Goal: Task Accomplishment & Management: Manage account settings

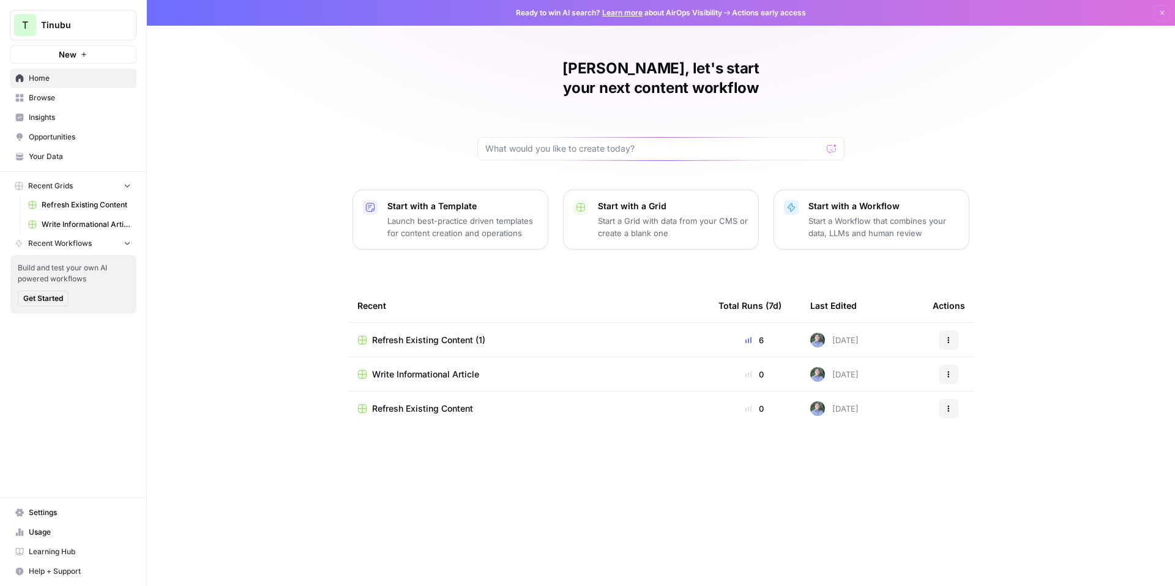
click at [99, 54] on button "New" at bounding box center [73, 54] width 127 height 18
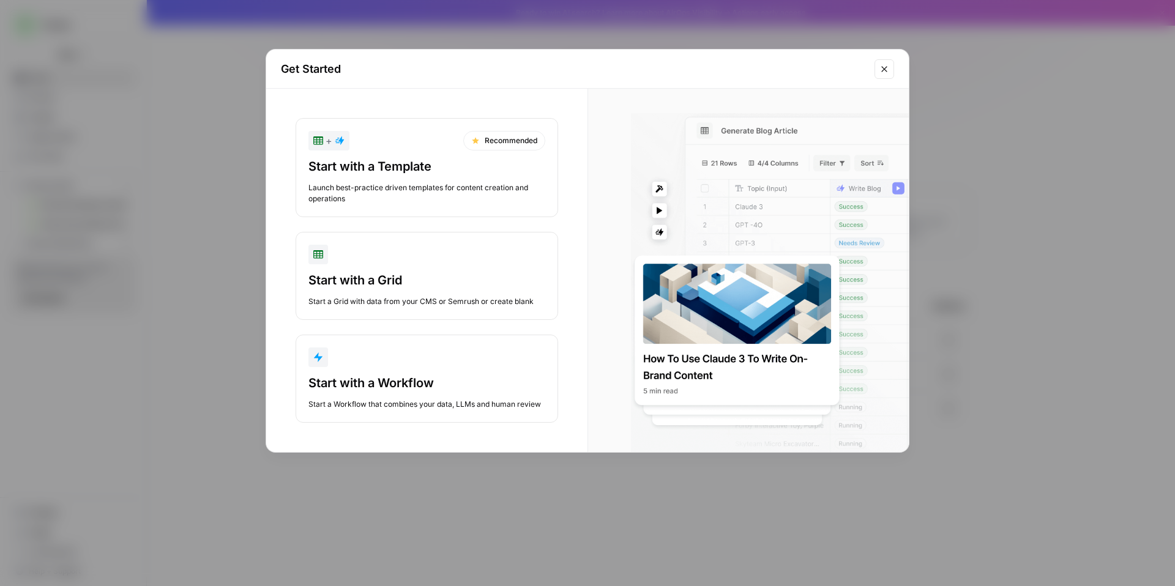
click at [880, 66] on icon "Close modal" at bounding box center [885, 69] width 10 height 10
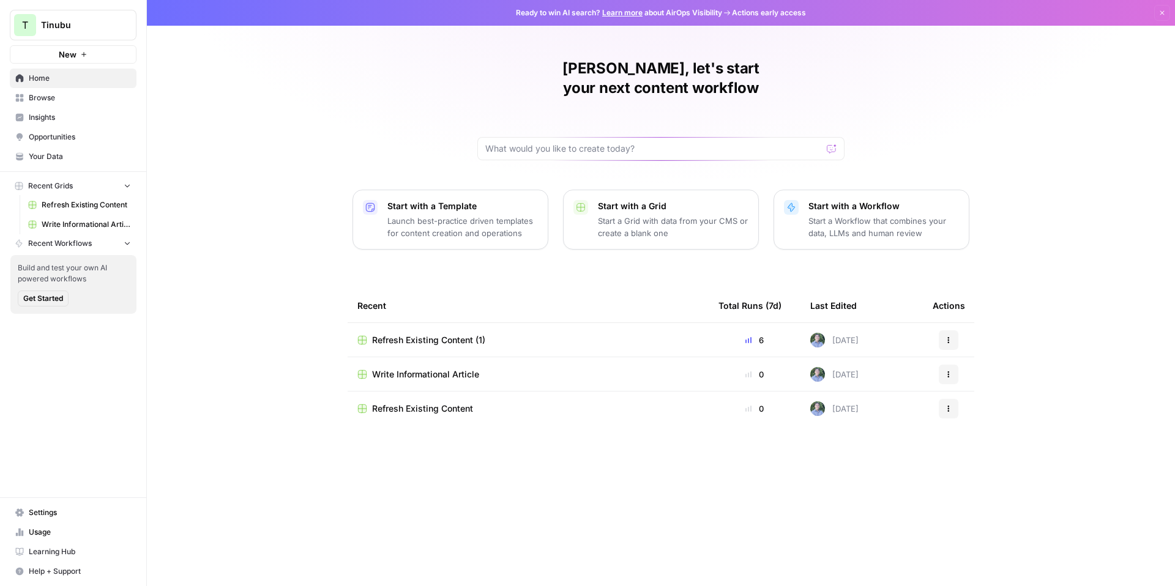
click at [97, 26] on span "Tinubu" at bounding box center [78, 25] width 74 height 12
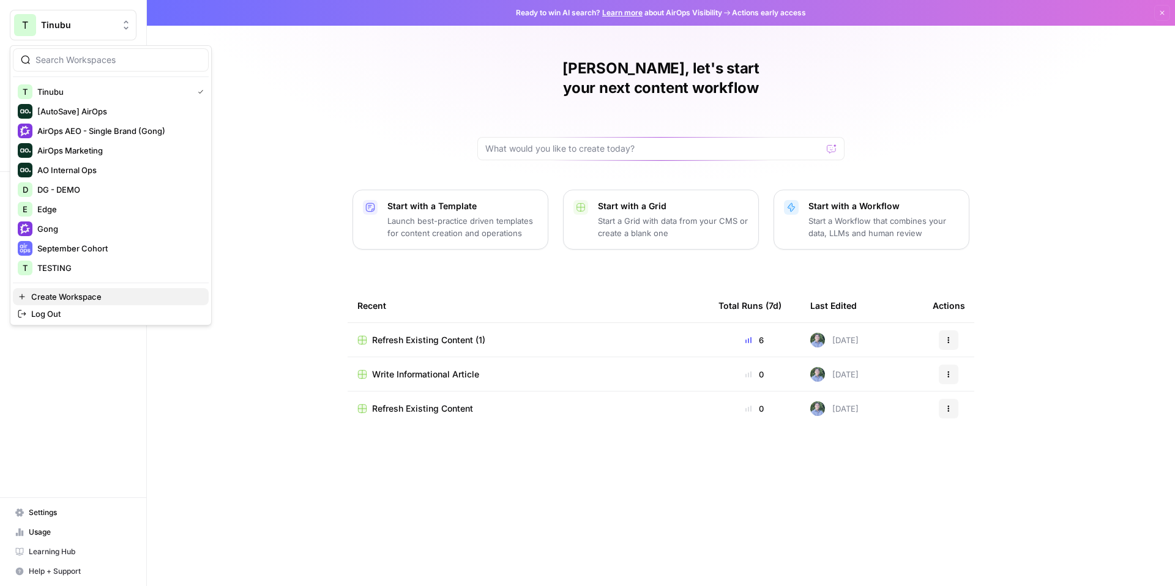
click at [83, 299] on span "Create Workspace" at bounding box center [115, 297] width 168 height 12
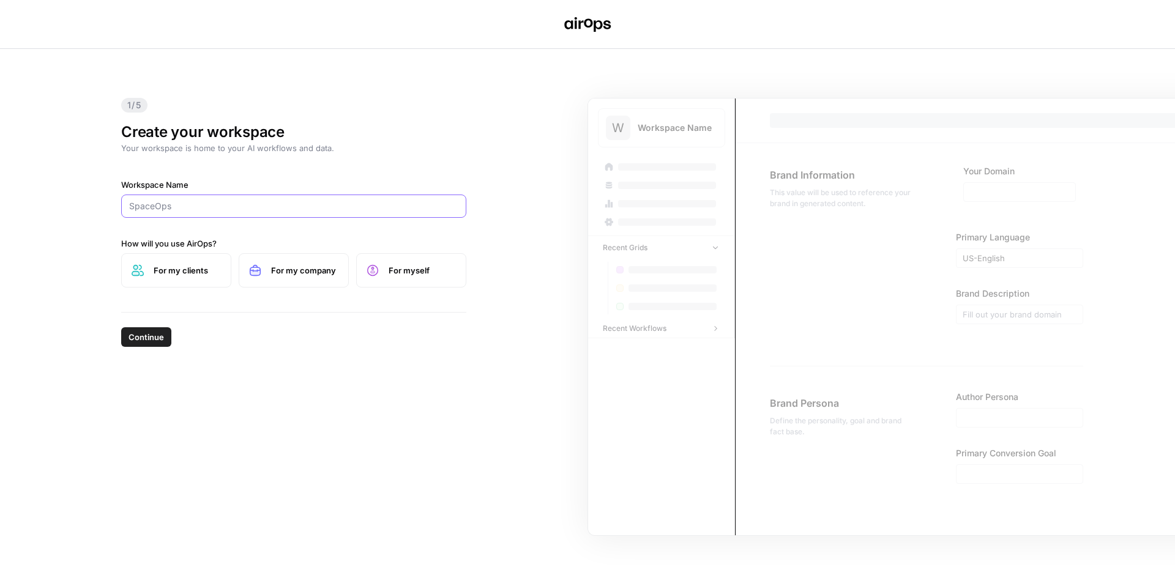
click at [227, 209] on input "Workspace Name" at bounding box center [293, 206] width 329 height 12
click at [293, 267] on span "For my company" at bounding box center [304, 270] width 67 height 12
click at [245, 206] on input "Workspace Name" at bounding box center [293, 206] width 329 height 12
type input "Folio3"
click at [157, 337] on span "Continue" at bounding box center [146, 337] width 35 height 12
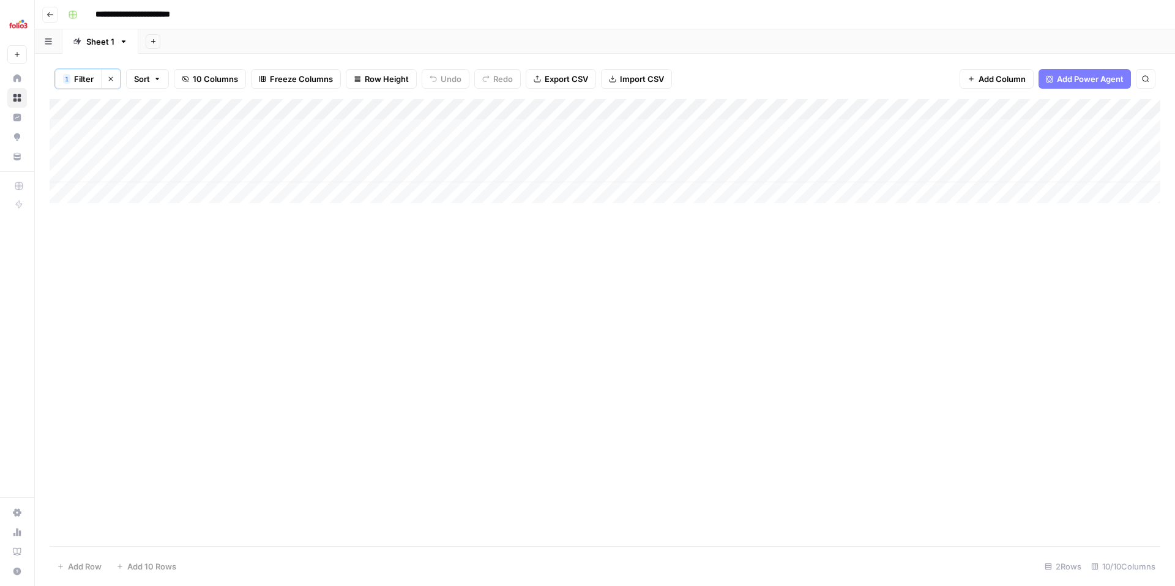
click at [160, 81] on icon "button" at bounding box center [157, 78] width 7 height 7
click at [111, 77] on icon "button" at bounding box center [110, 78] width 7 height 7
click at [78, 224] on div "Add Column" at bounding box center [605, 213] width 1111 height 231
click at [52, 15] on icon "button" at bounding box center [50, 14] width 7 height 7
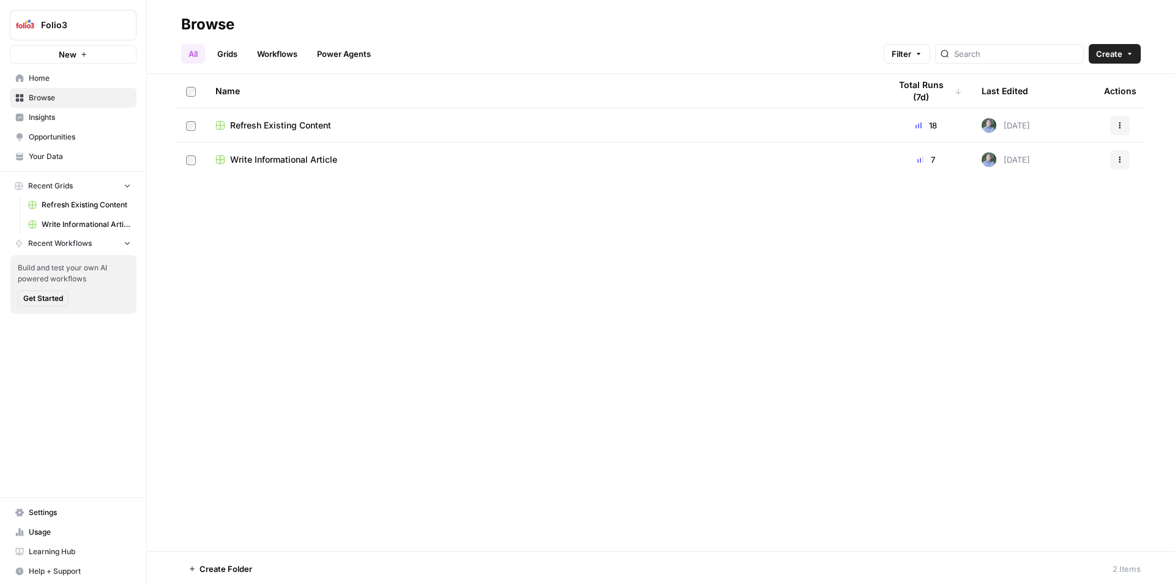
click at [104, 118] on span "Insights" at bounding box center [80, 117] width 102 height 11
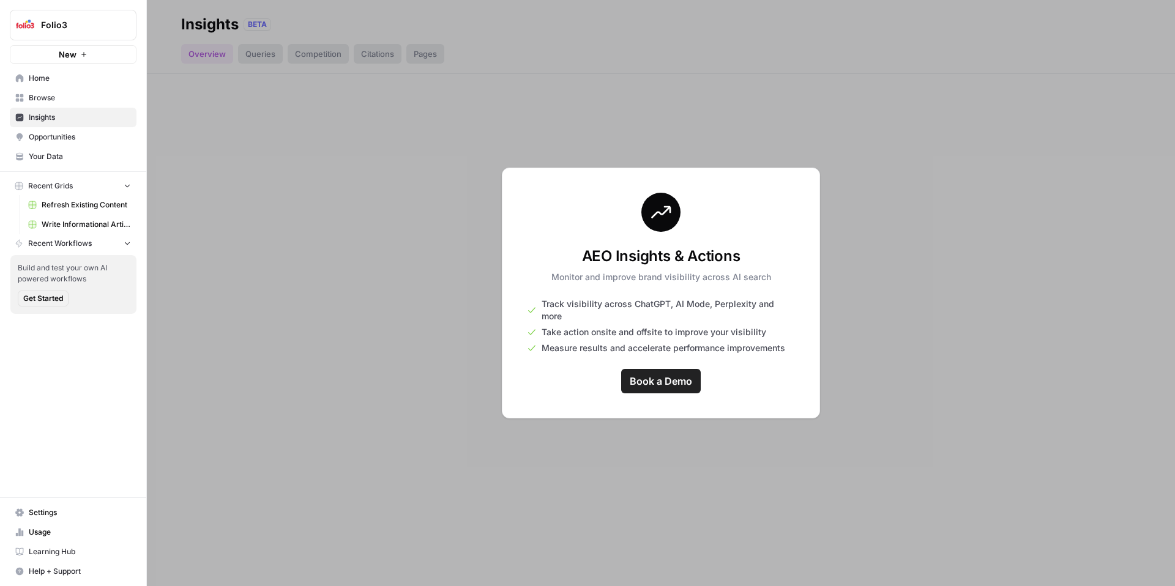
click at [78, 134] on span "Opportunities" at bounding box center [80, 137] width 102 height 11
click at [58, 73] on span "Home" at bounding box center [80, 78] width 102 height 11
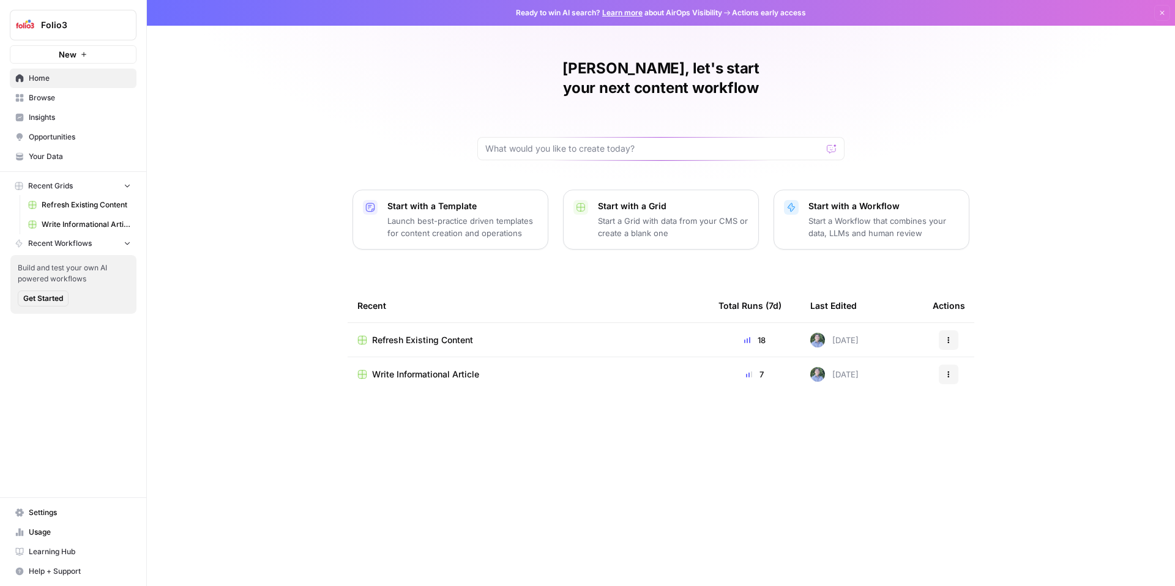
click at [91, 12] on button "Folio3" at bounding box center [73, 25] width 127 height 31
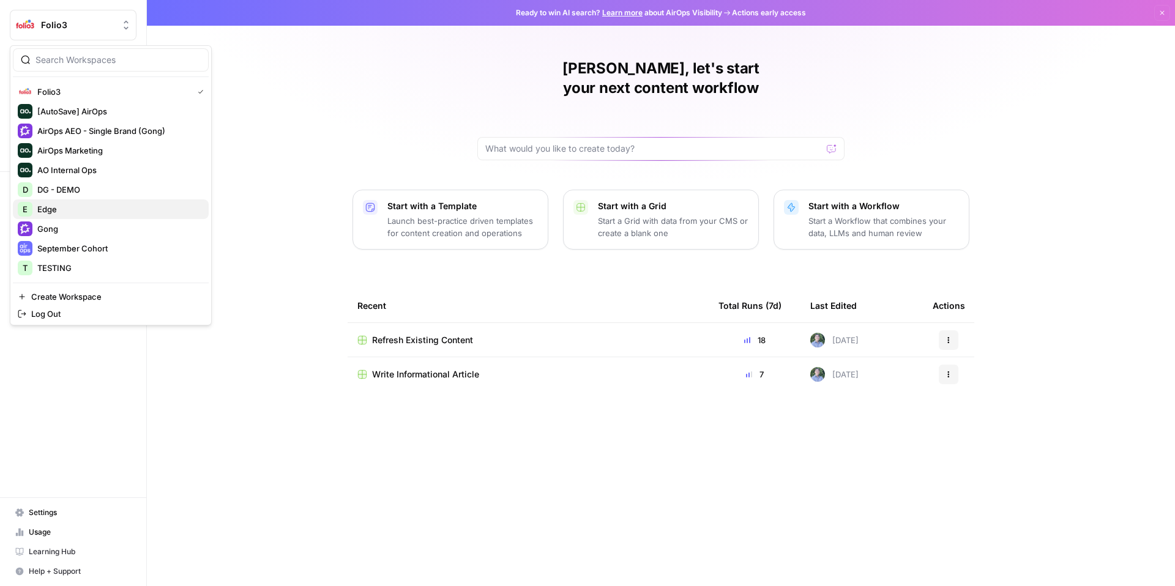
click at [83, 210] on span "Edge" at bounding box center [118, 209] width 162 height 12
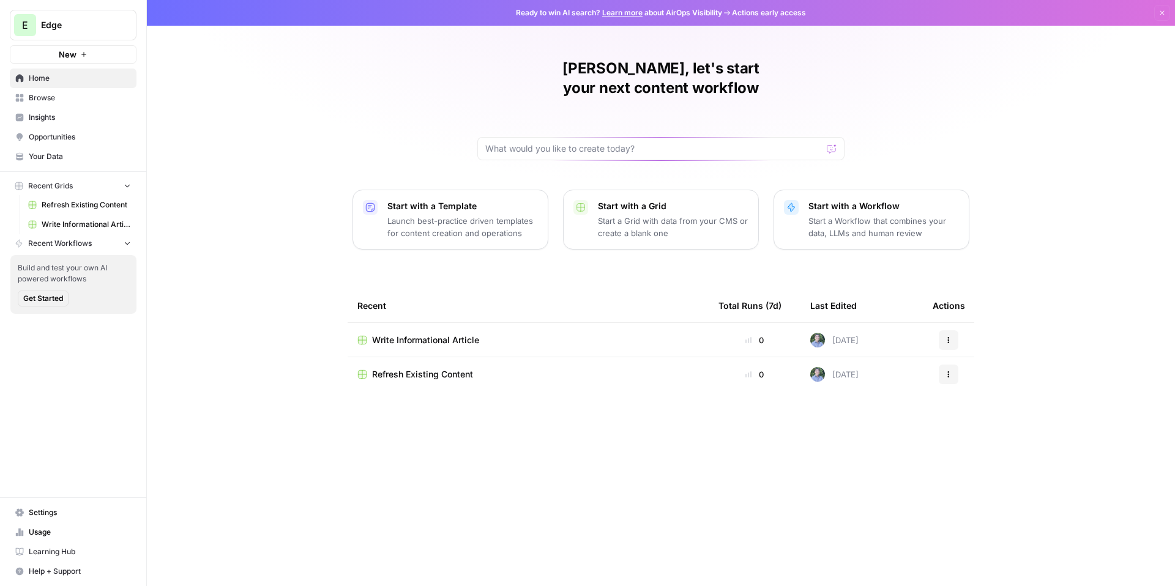
click at [74, 114] on span "Insights" at bounding box center [80, 117] width 102 height 11
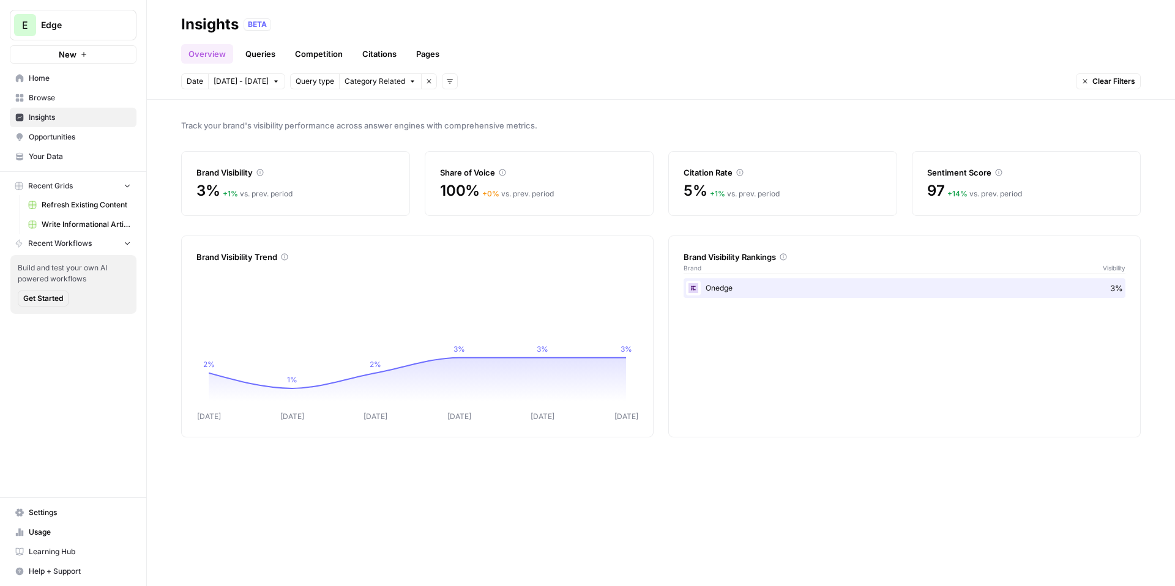
click at [53, 94] on span "Browse" at bounding box center [80, 97] width 102 height 11
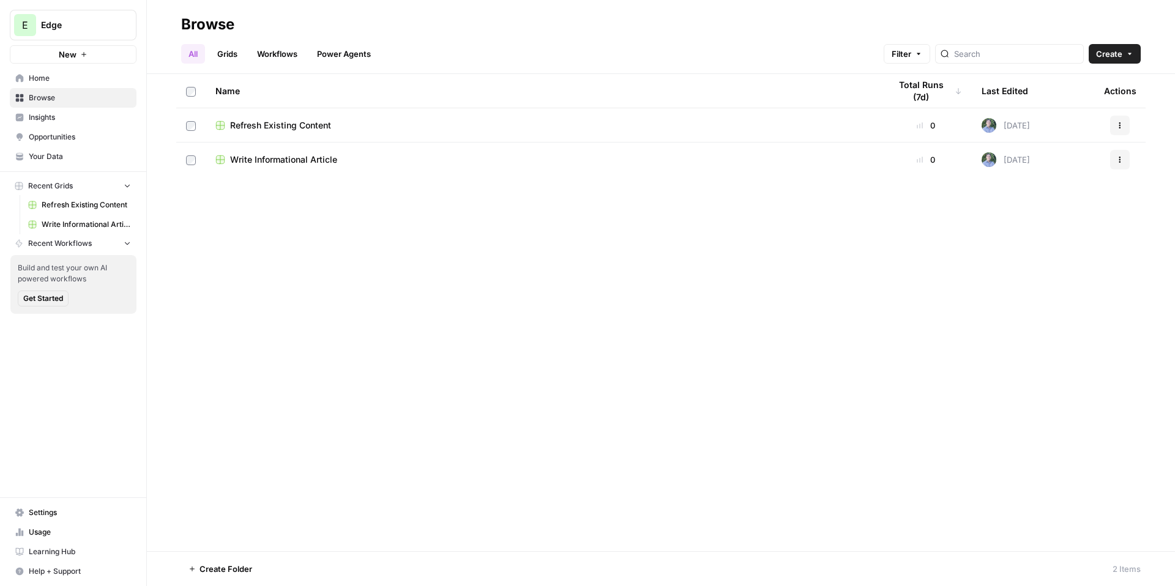
click at [269, 120] on span "Refresh Existing Content" at bounding box center [280, 125] width 101 height 12
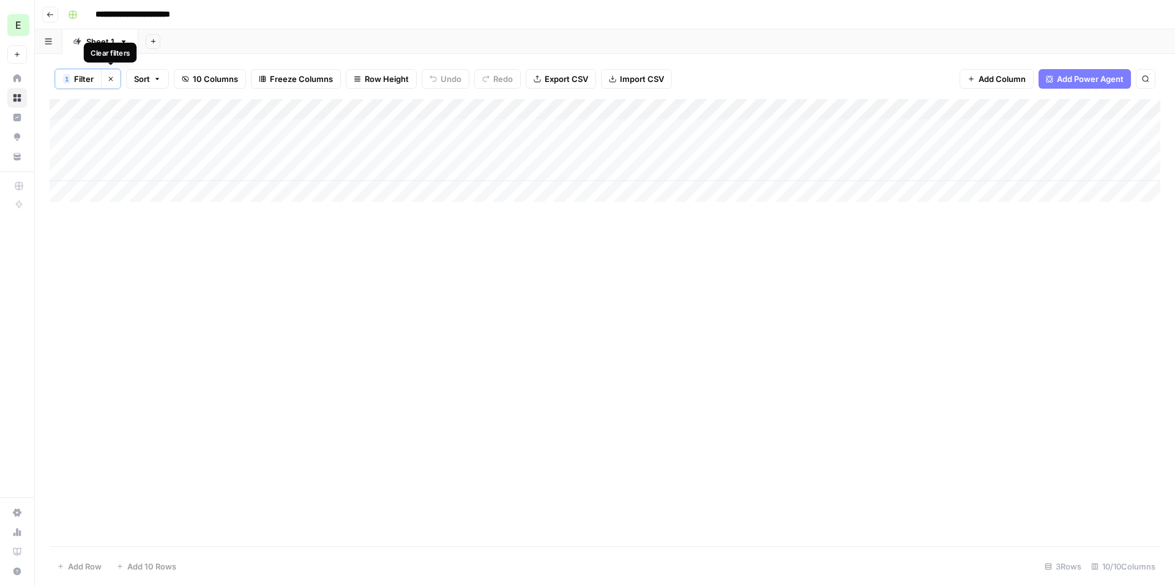
click at [109, 80] on icon "button" at bounding box center [111, 79] width 4 height 4
click at [88, 81] on icon "button" at bounding box center [89, 78] width 7 height 7
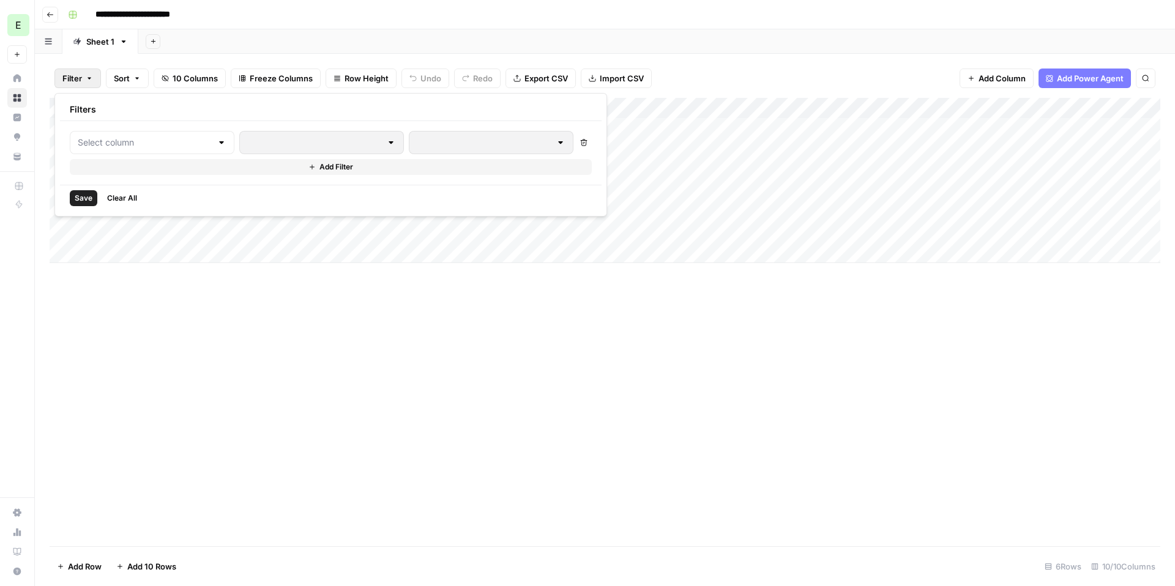
click at [88, 200] on span "Save" at bounding box center [84, 198] width 18 height 11
click at [886, 148] on div "Add Column" at bounding box center [605, 181] width 1111 height 165
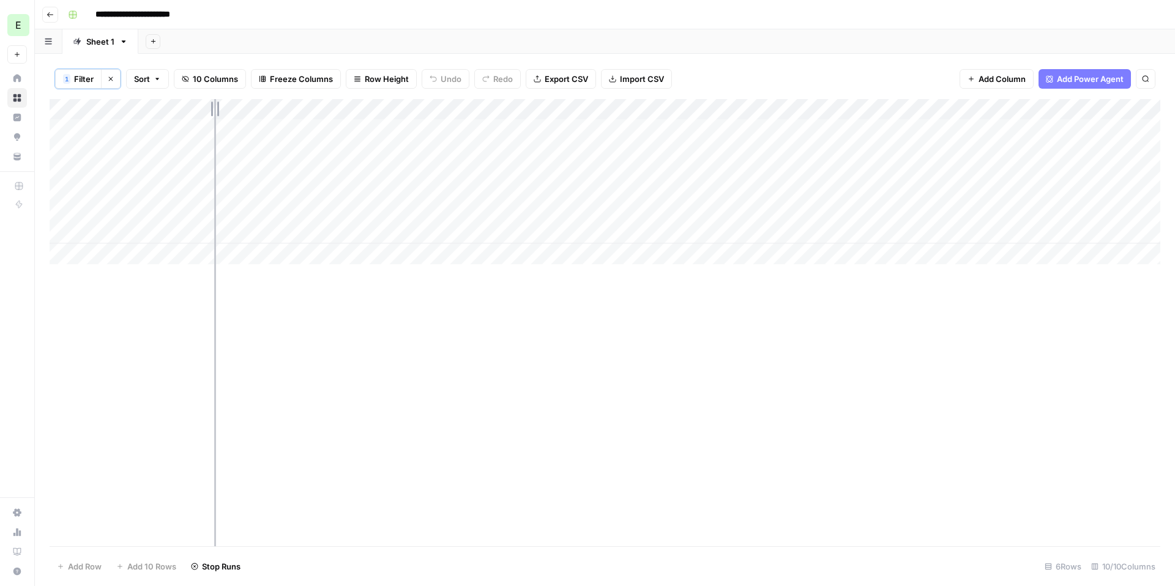
drag, startPoint x: 204, startPoint y: 109, endPoint x: 345, endPoint y: 106, distance: 140.8
click at [346, 107] on div "Add Column" at bounding box center [605, 181] width 1111 height 165
click at [179, 129] on div "Add Column" at bounding box center [605, 181] width 1111 height 165
click at [333, 126] on div "Add Column" at bounding box center [605, 181] width 1111 height 165
click at [293, 128] on div "Add Column" at bounding box center [605, 181] width 1111 height 165
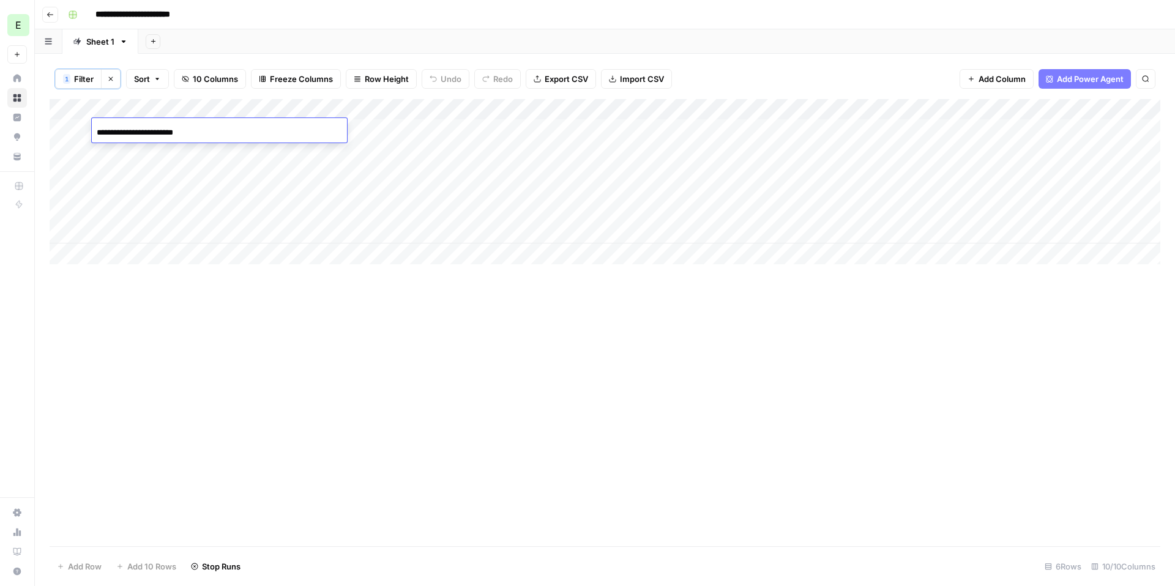
drag, startPoint x: 245, startPoint y: 129, endPoint x: 60, endPoint y: 130, distance: 184.8
click at [60, 129] on body "**********" at bounding box center [587, 293] width 1175 height 586
type input "**********"
click at [275, 307] on div "Add Column" at bounding box center [605, 322] width 1111 height 447
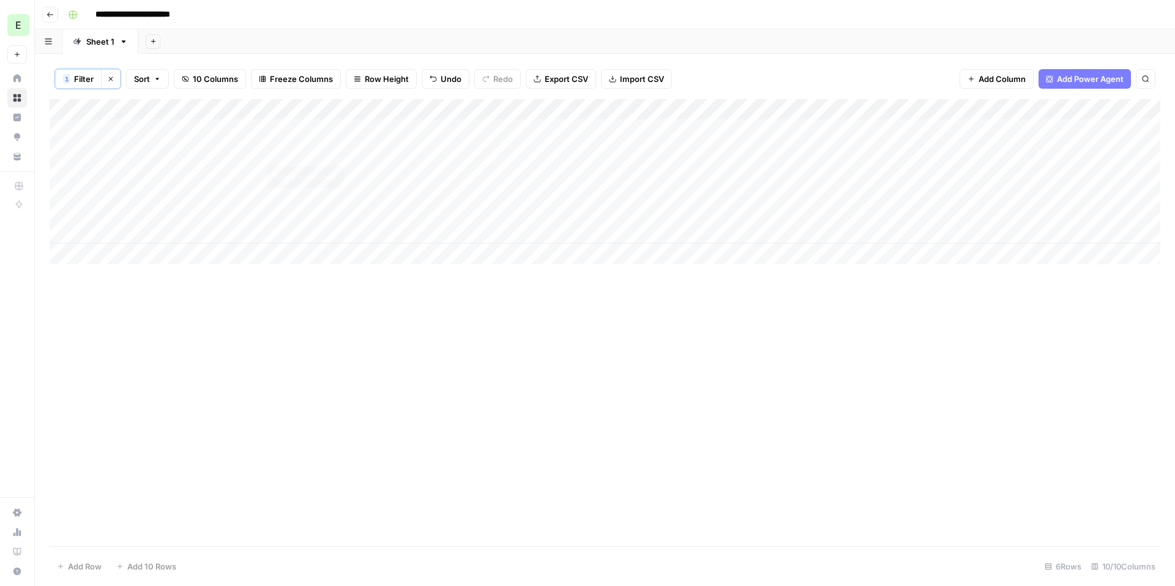
click at [335, 150] on div "Add Column" at bounding box center [605, 181] width 1111 height 165
click at [291, 148] on div "Add Column" at bounding box center [605, 181] width 1111 height 165
type input "**********"
click at [245, 172] on div "Add Column" at bounding box center [605, 181] width 1111 height 165
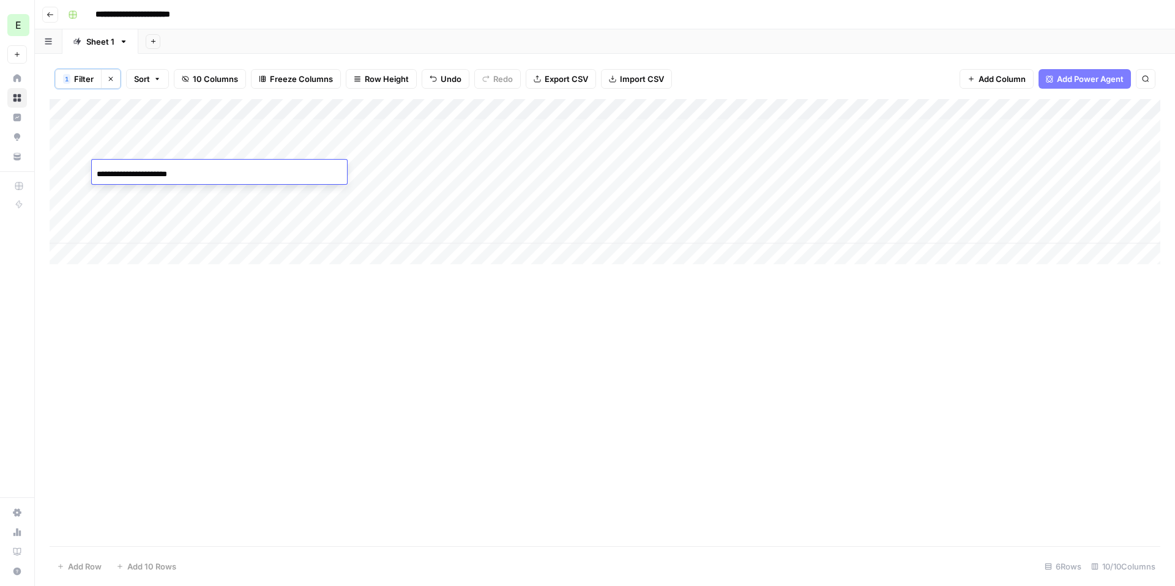
drag, startPoint x: 228, startPoint y: 171, endPoint x: 92, endPoint y: 165, distance: 136.0
click at [92, 165] on div "**********" at bounding box center [219, 173] width 255 height 21
type input "**********"
click at [301, 272] on div "Add Column" at bounding box center [605, 322] width 1111 height 447
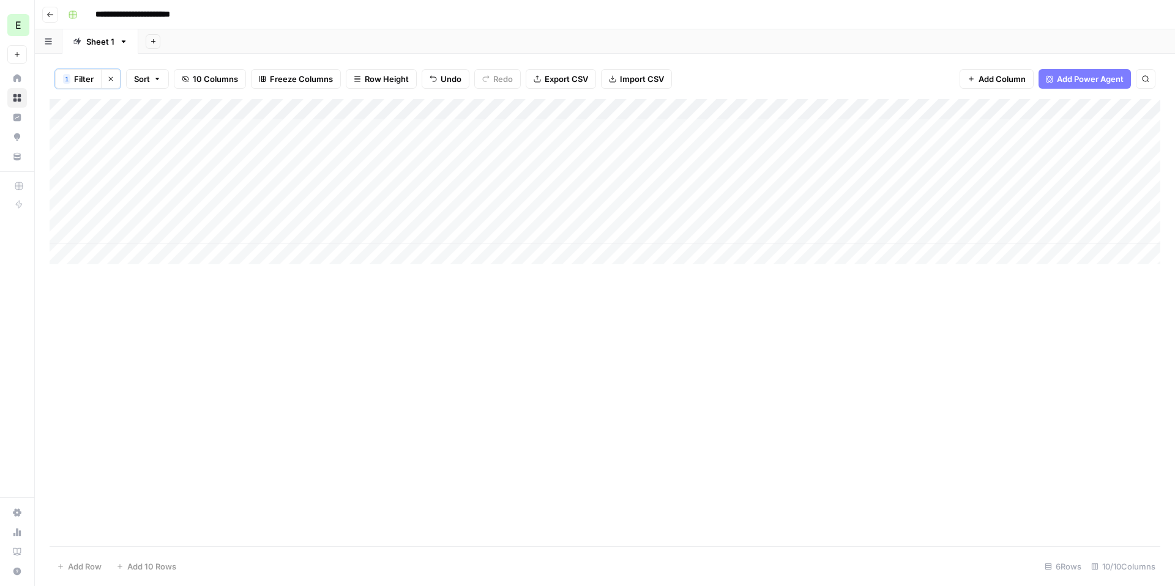
click at [292, 192] on div "Add Column" at bounding box center [605, 181] width 1111 height 165
click at [279, 192] on div "Add Column" at bounding box center [605, 181] width 1111 height 165
drag, startPoint x: 284, startPoint y: 194, endPoint x: 80, endPoint y: 190, distance: 204.5
click at [80, 190] on body "**********" at bounding box center [587, 293] width 1175 height 586
type input "**********"
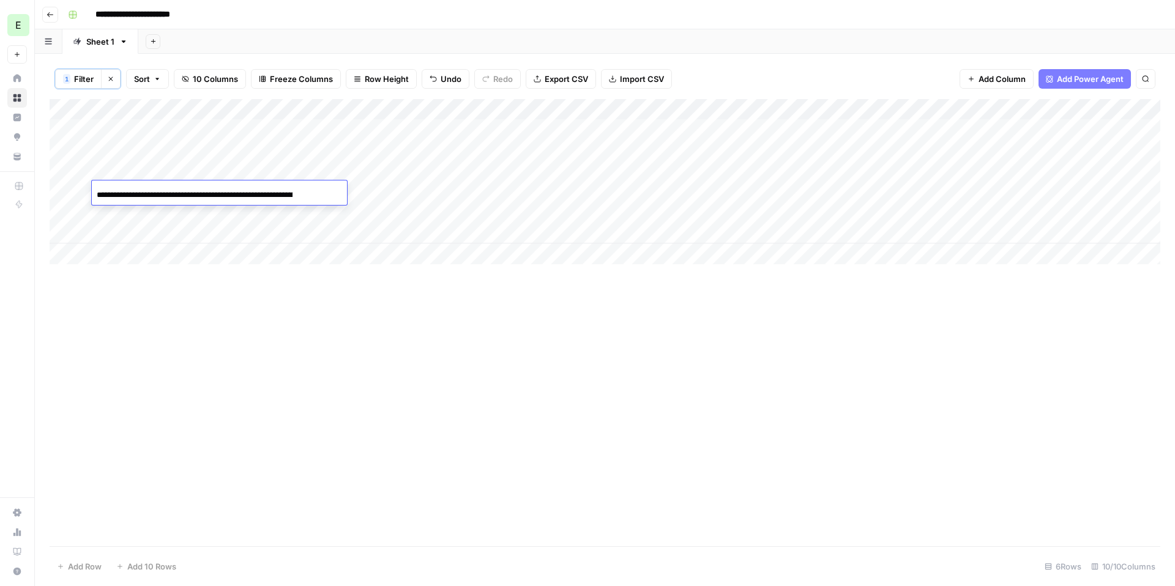
scroll to position [0, 116]
click at [225, 267] on div "Add Column" at bounding box center [605, 322] width 1111 height 447
click at [234, 216] on div "Add Column" at bounding box center [605, 181] width 1111 height 165
click at [253, 211] on div "Add Column" at bounding box center [605, 181] width 1111 height 165
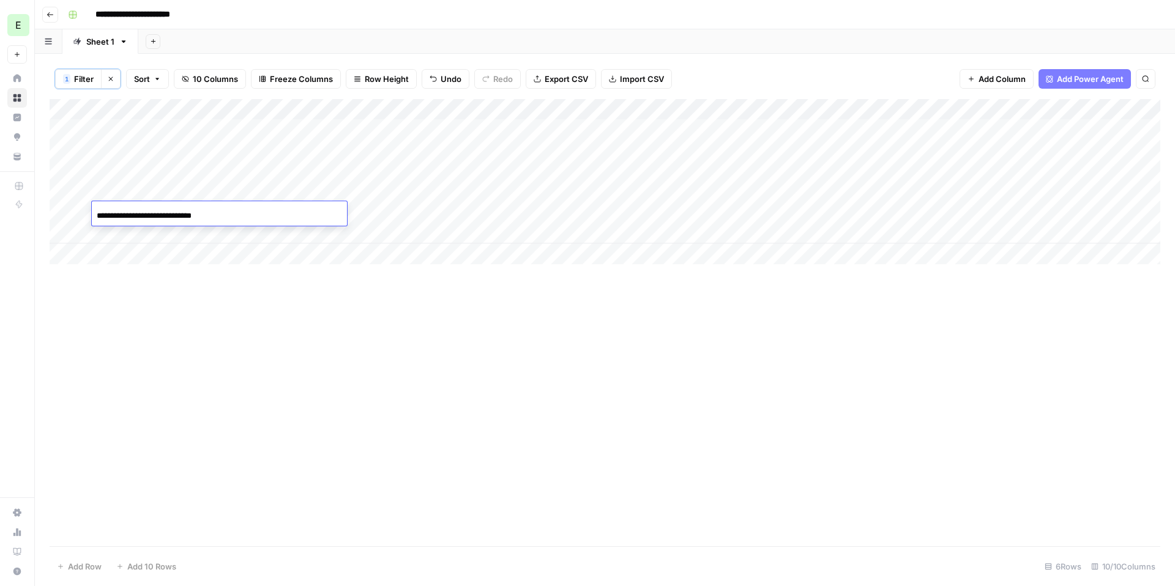
drag, startPoint x: 266, startPoint y: 212, endPoint x: 58, endPoint y: 206, distance: 208.8
click at [57, 206] on body "**********" at bounding box center [587, 293] width 1175 height 586
type input "**********"
click at [236, 289] on div "Add Column" at bounding box center [605, 322] width 1111 height 447
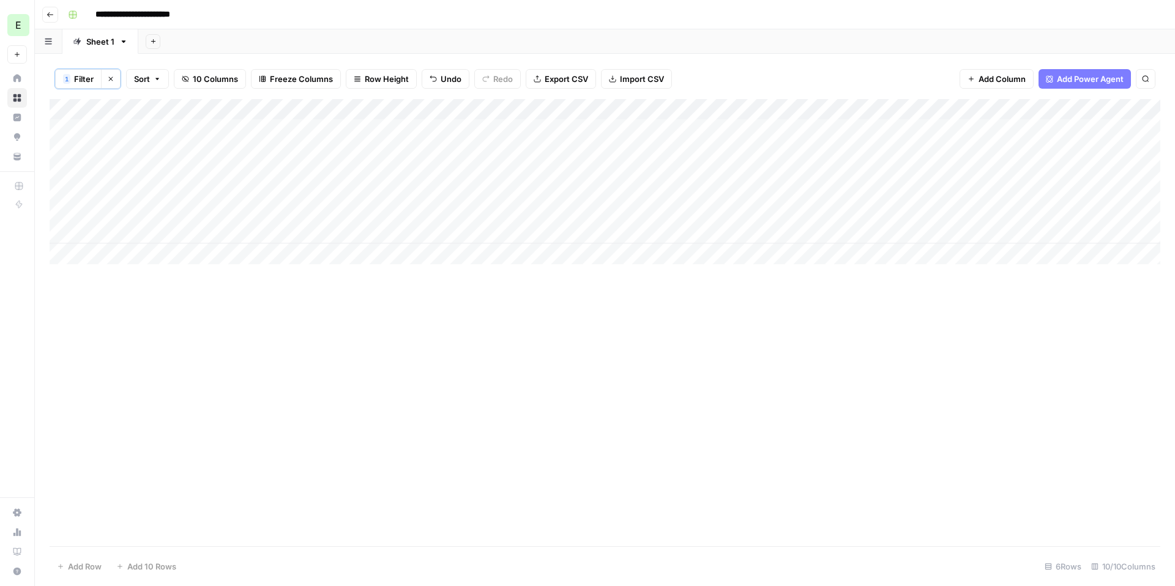
click at [236, 235] on div "Add Column" at bounding box center [605, 181] width 1111 height 165
click at [208, 231] on input "**********" at bounding box center [195, 237] width 196 height 15
drag, startPoint x: 222, startPoint y: 236, endPoint x: 62, endPoint y: 220, distance: 160.5
click at [62, 220] on body "**********" at bounding box center [587, 293] width 1175 height 586
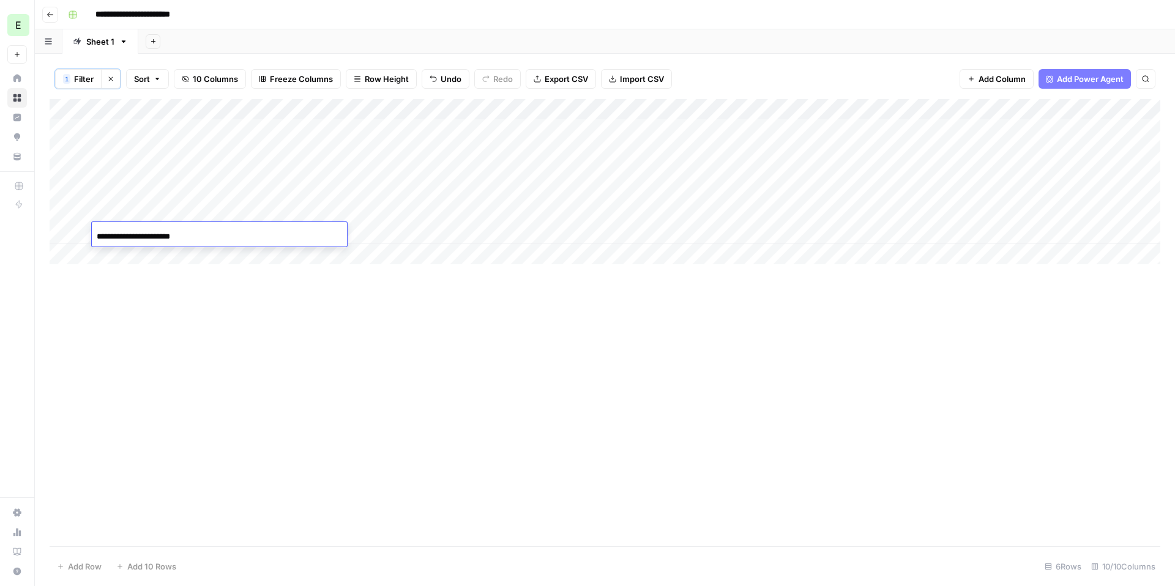
paste input "**********"
type input "**********"
click at [284, 331] on div "Add Column" at bounding box center [605, 322] width 1111 height 447
click at [78, 127] on div "Add Column" at bounding box center [605, 181] width 1111 height 165
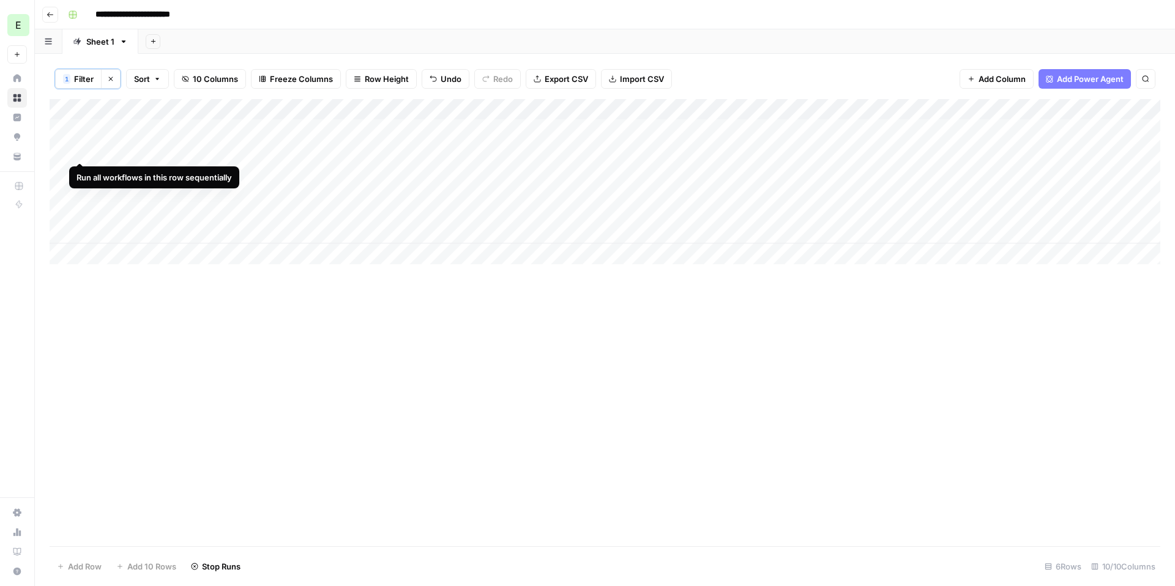
click at [80, 151] on div "Add Column" at bounding box center [605, 181] width 1111 height 165
click at [79, 170] on div "Add Column" at bounding box center [605, 181] width 1111 height 165
click at [79, 189] on div "Add Column" at bounding box center [605, 181] width 1111 height 165
click at [79, 212] on div "Add Column" at bounding box center [605, 181] width 1111 height 165
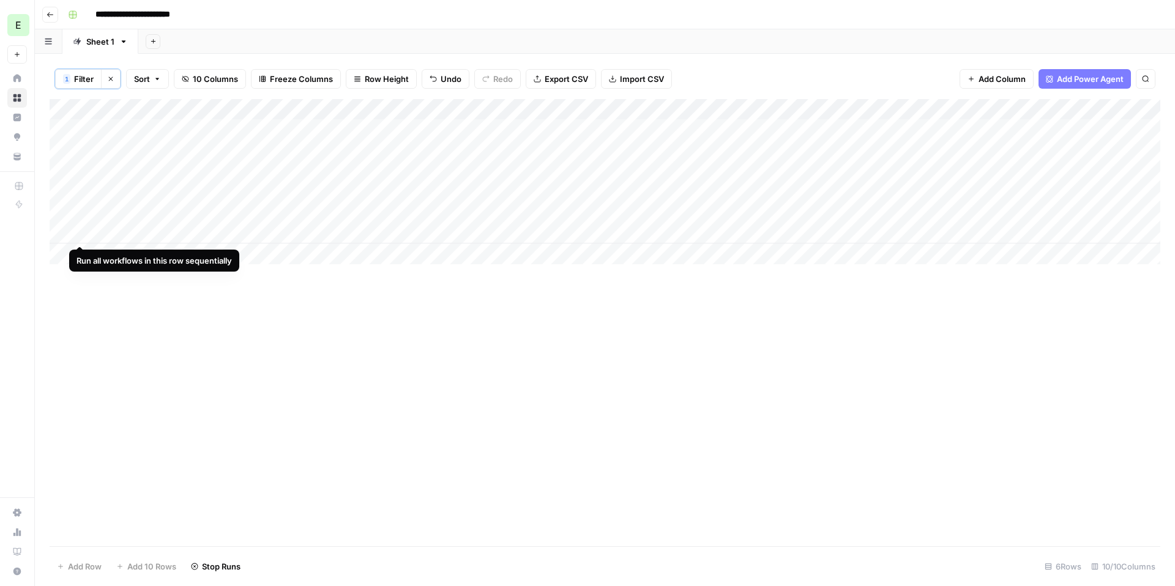
click at [80, 233] on div "Add Column" at bounding box center [605, 181] width 1111 height 165
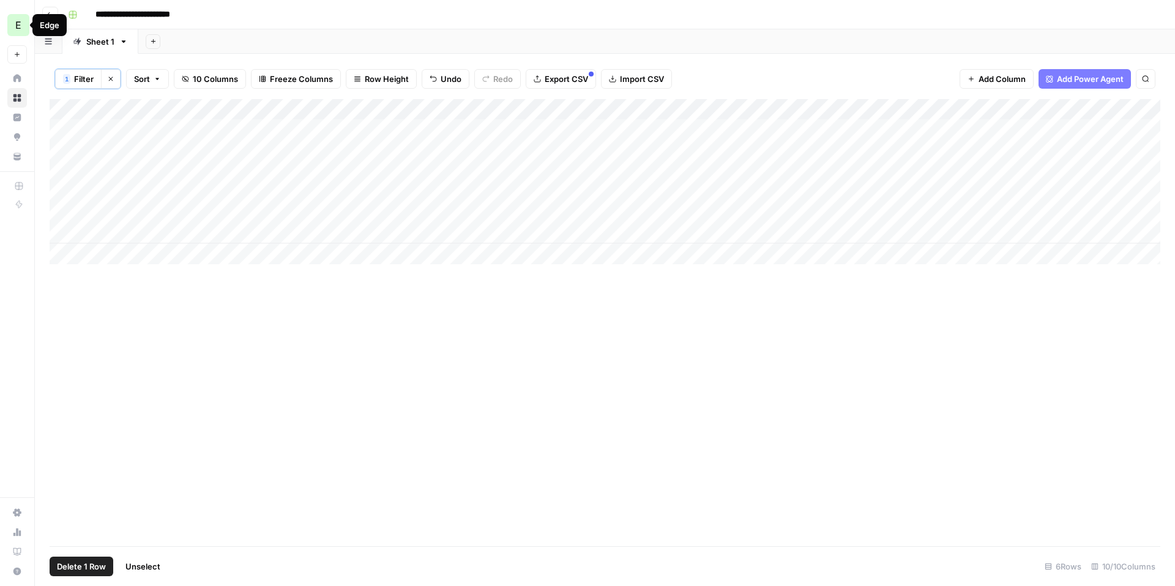
click at [64, 212] on div "Add Column" at bounding box center [605, 181] width 1111 height 165
click at [82, 212] on div "Add Column" at bounding box center [605, 181] width 1111 height 165
click at [65, 211] on div "Add Column" at bounding box center [605, 181] width 1111 height 165
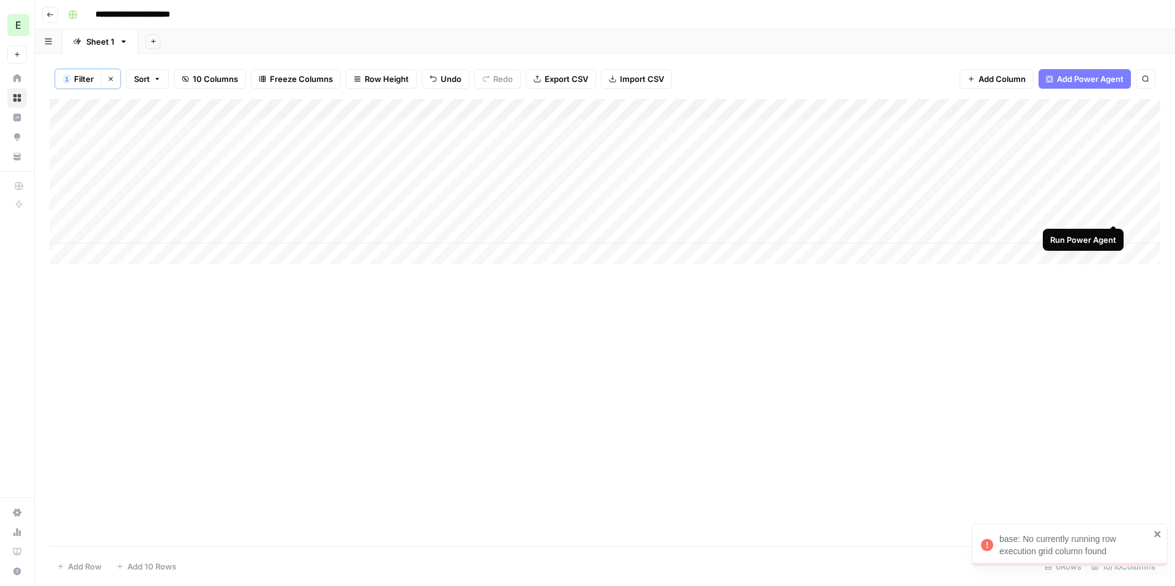
click at [1112, 212] on div "Add Column" at bounding box center [605, 181] width 1111 height 165
click at [47, 17] on icon "button" at bounding box center [50, 14] width 7 height 7
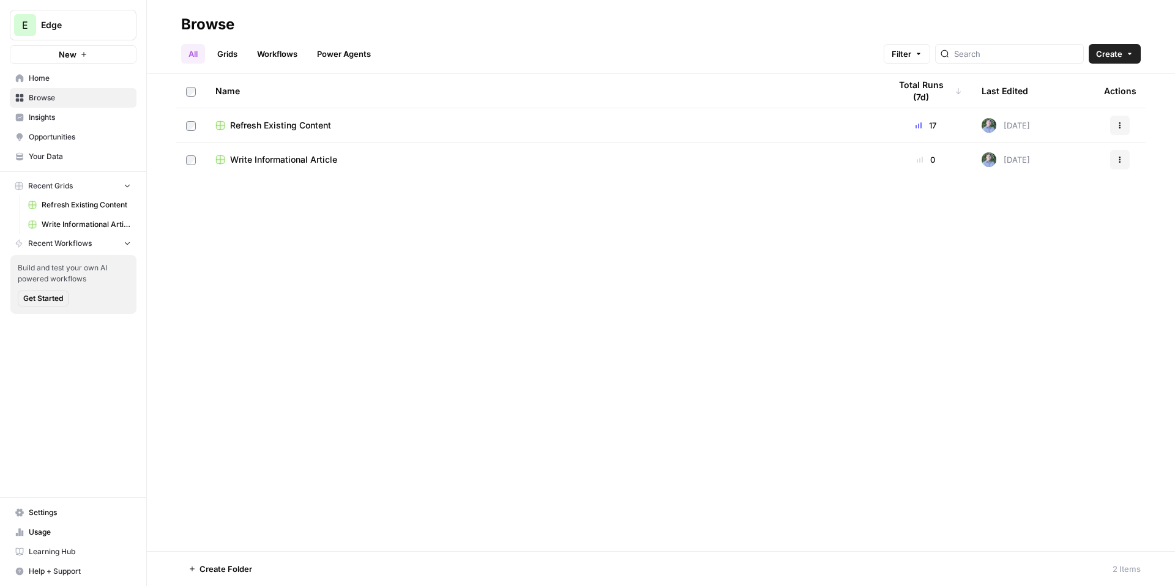
click at [299, 164] on span "Write Informational Article" at bounding box center [283, 160] width 107 height 12
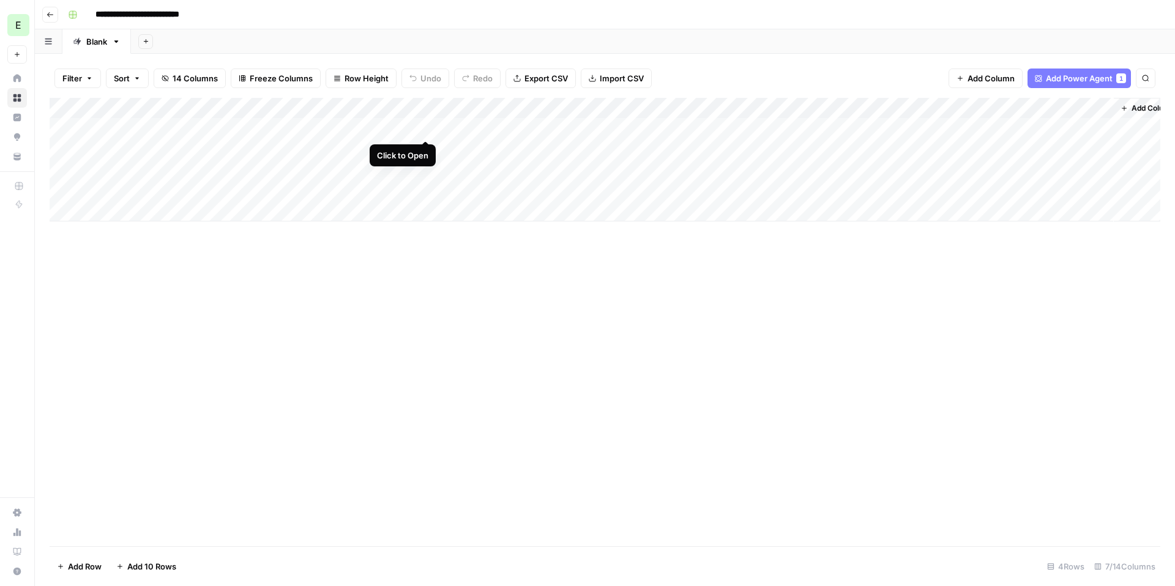
click at [422, 125] on div "Add Column" at bounding box center [605, 160] width 1111 height 124
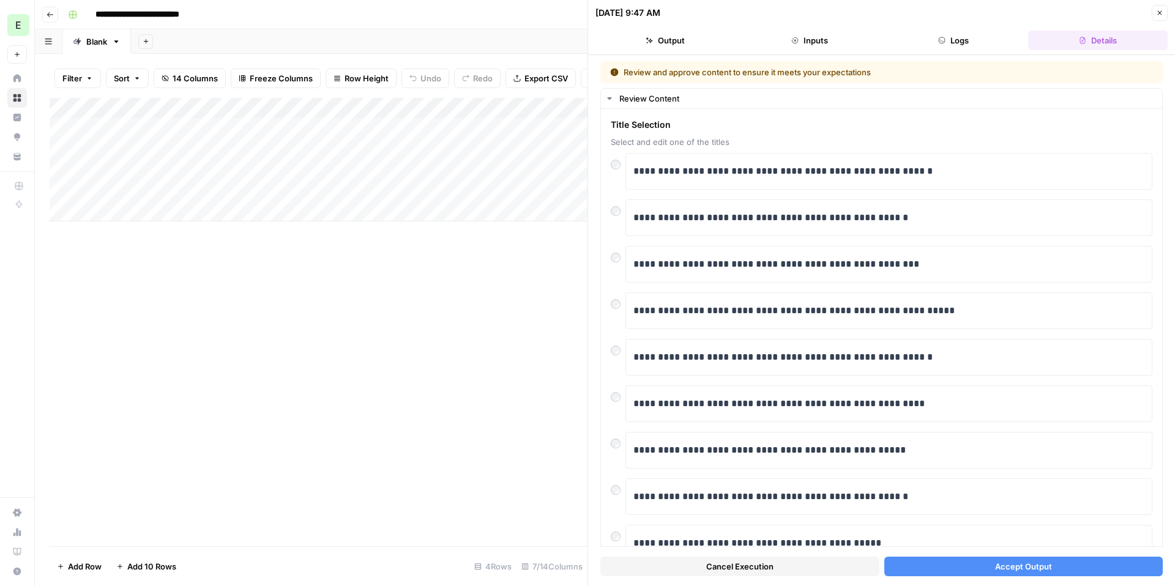
click at [992, 573] on button "Accept Output" at bounding box center [1023, 567] width 279 height 20
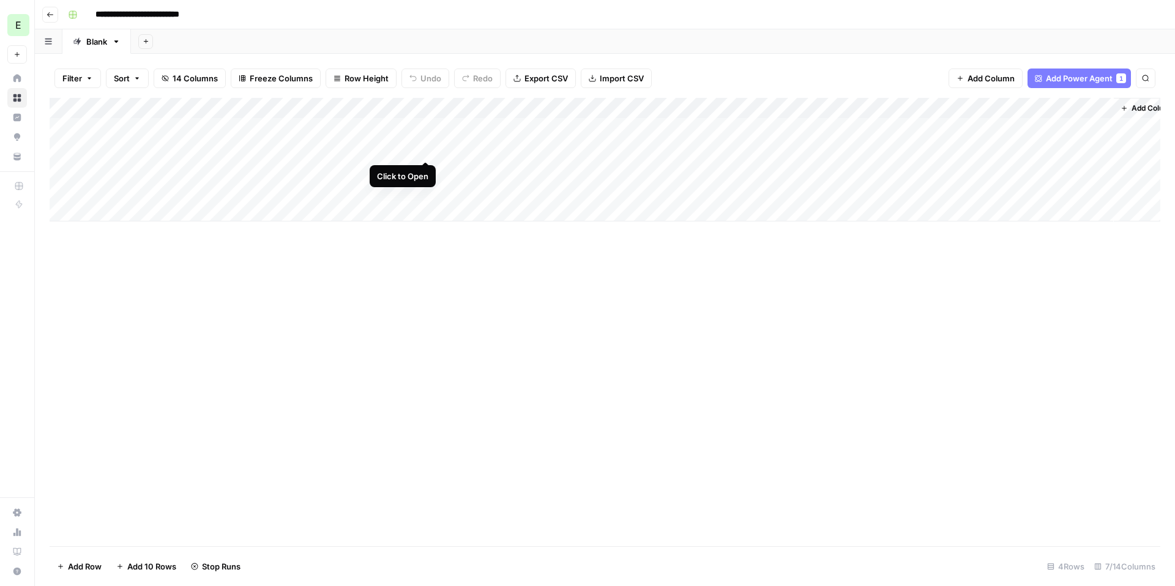
click at [426, 151] on div "Add Column" at bounding box center [605, 160] width 1111 height 124
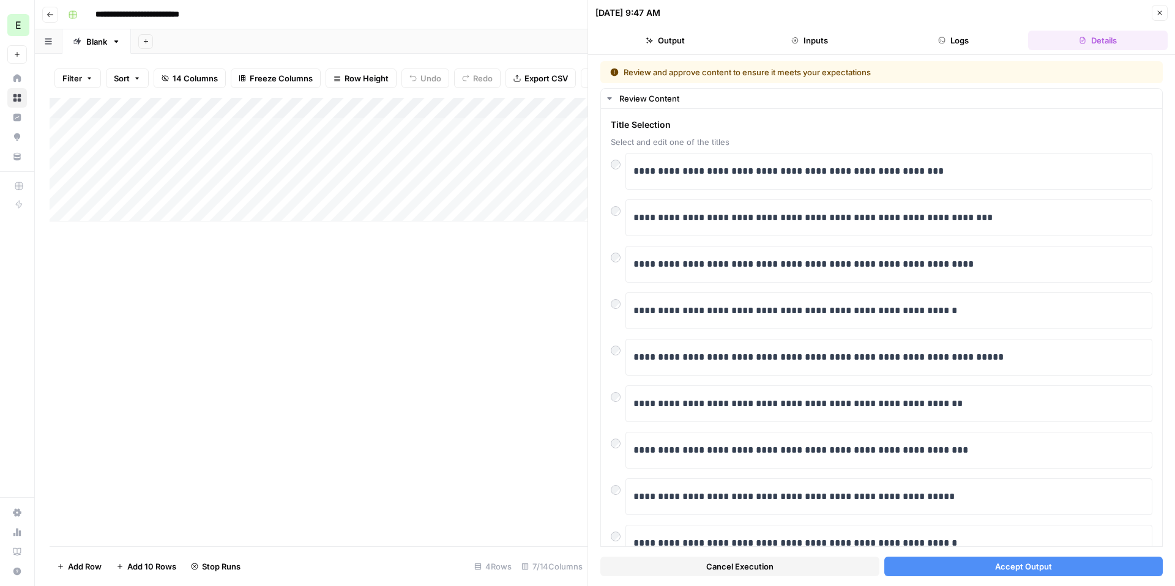
click at [1015, 570] on span "Accept Output" at bounding box center [1023, 567] width 57 height 12
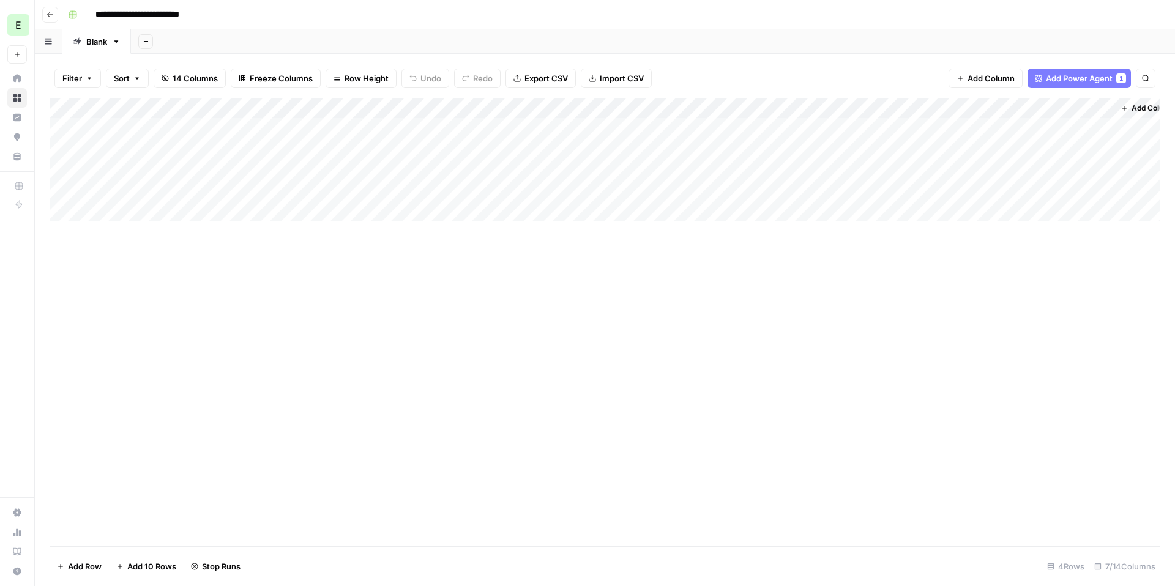
click at [337, 171] on div "Add Column" at bounding box center [605, 160] width 1111 height 124
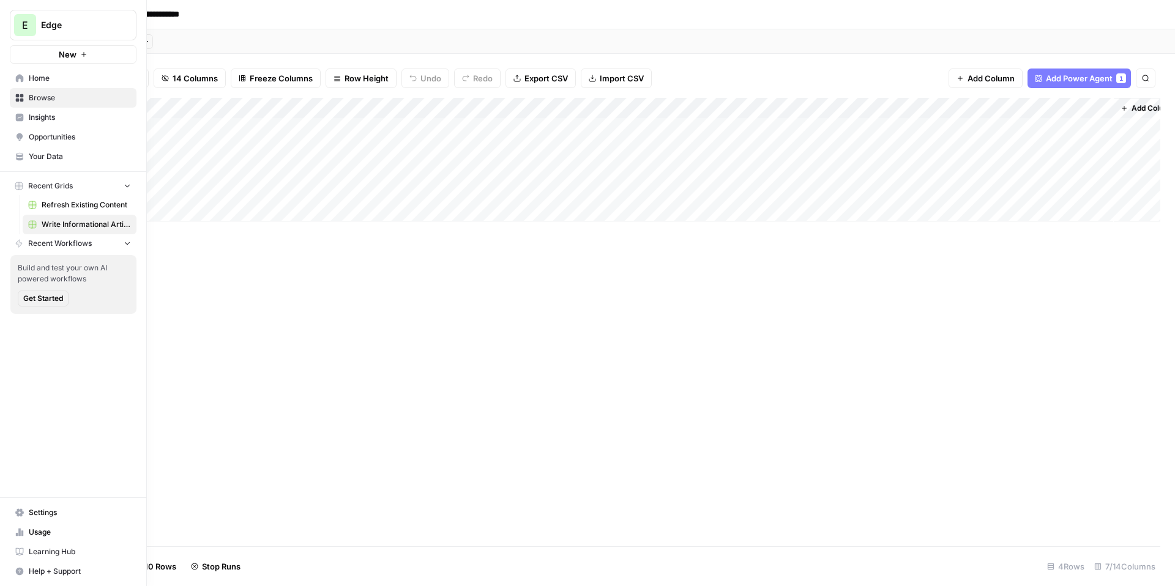
click at [77, 123] on link "Insights" at bounding box center [73, 118] width 127 height 20
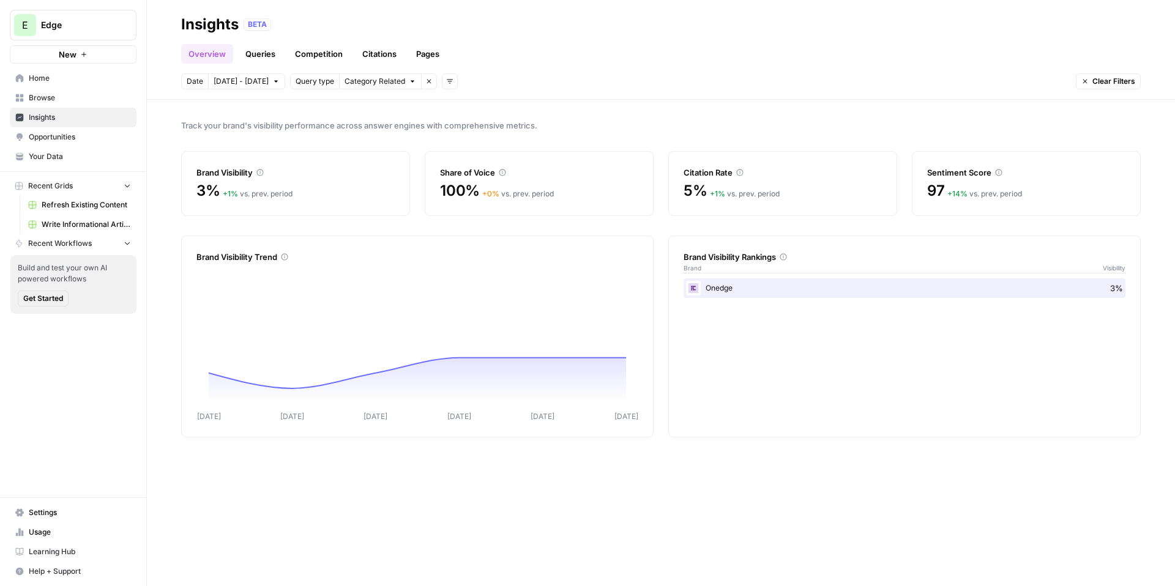
click at [263, 56] on link "Queries" at bounding box center [260, 54] width 45 height 20
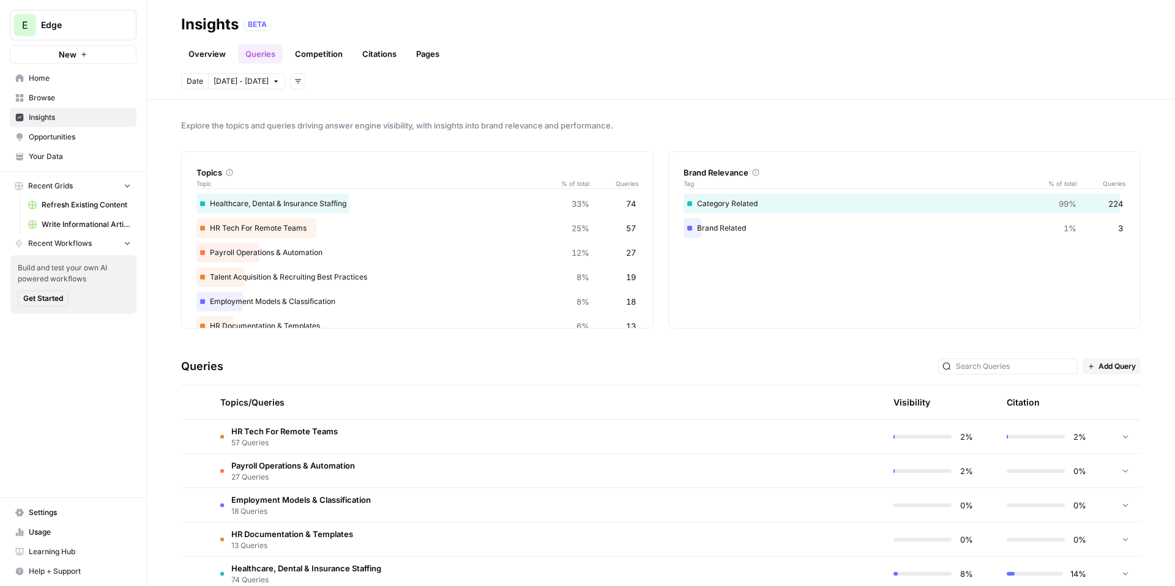
click at [326, 50] on link "Competition" at bounding box center [319, 54] width 62 height 20
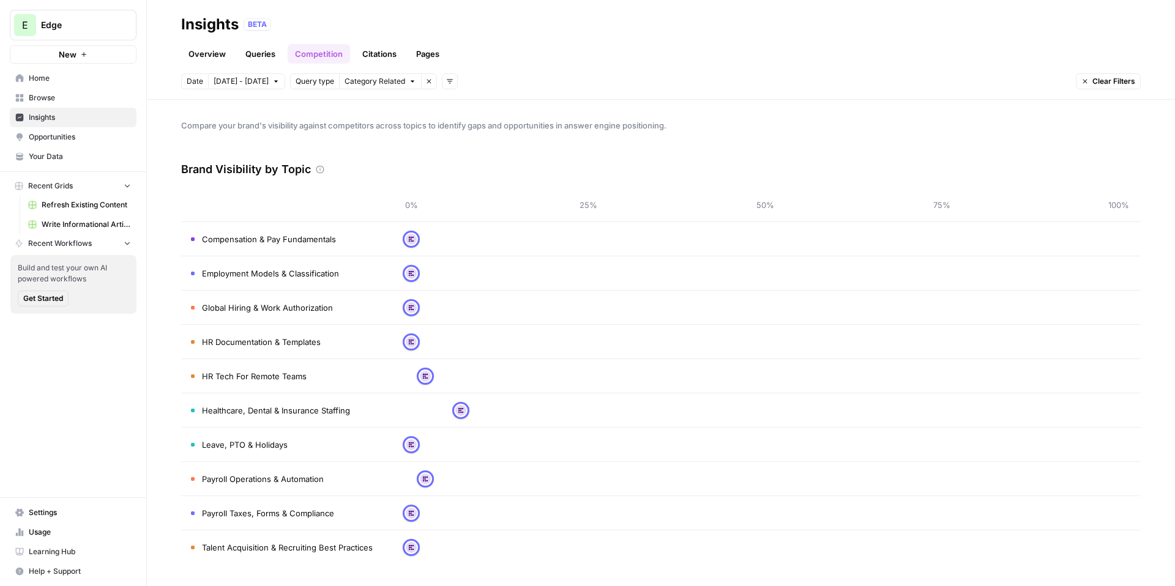
click at [388, 54] on link "Citations" at bounding box center [379, 54] width 49 height 20
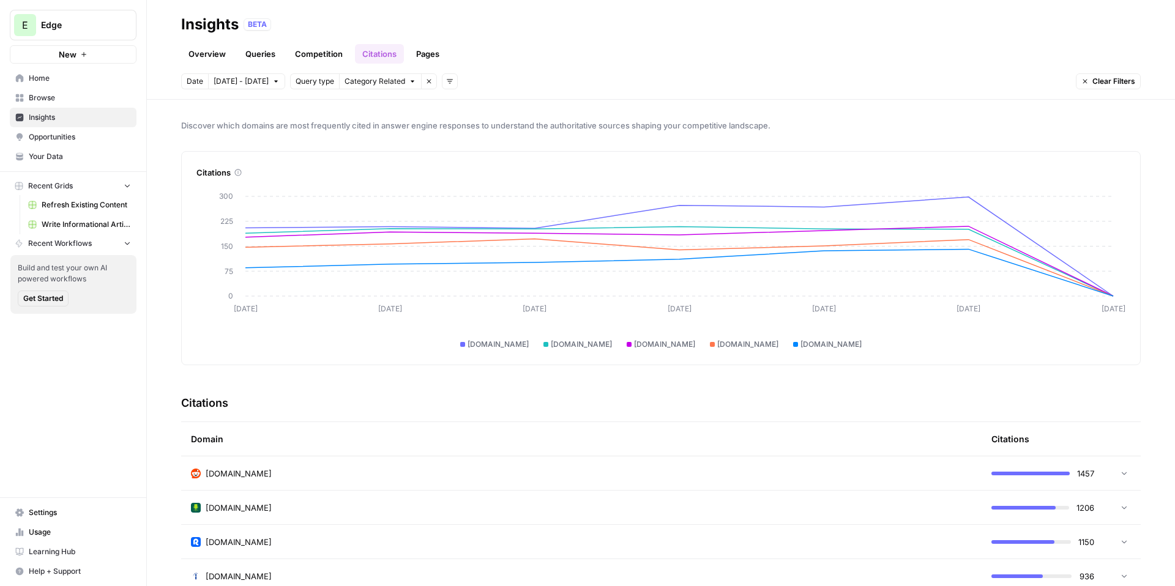
click at [433, 51] on link "Pages" at bounding box center [428, 54] width 38 height 20
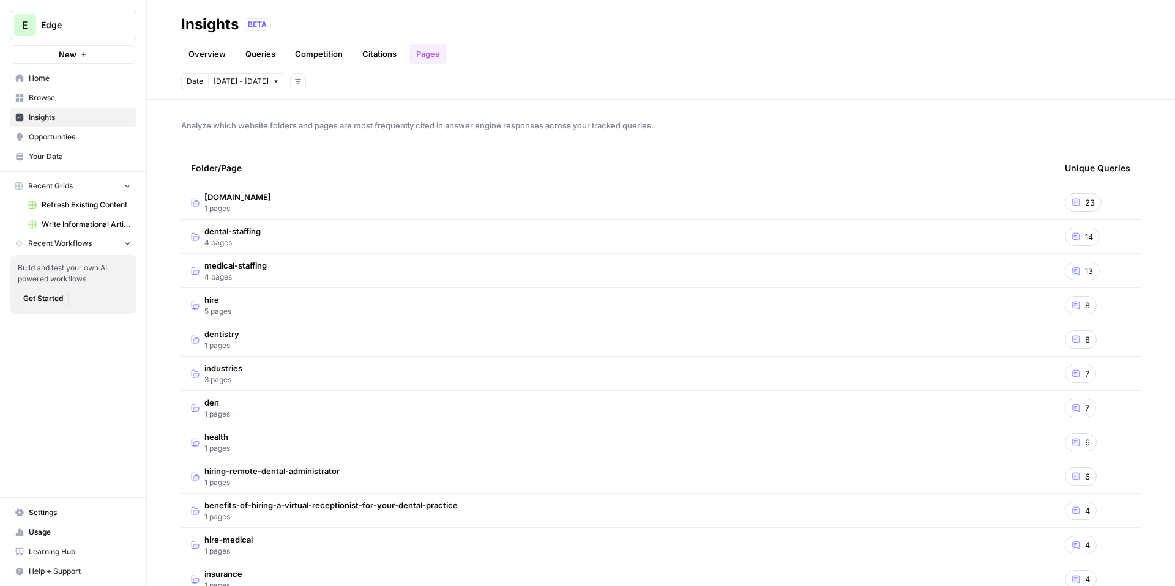
click at [216, 53] on link "Overview" at bounding box center [207, 54] width 52 height 20
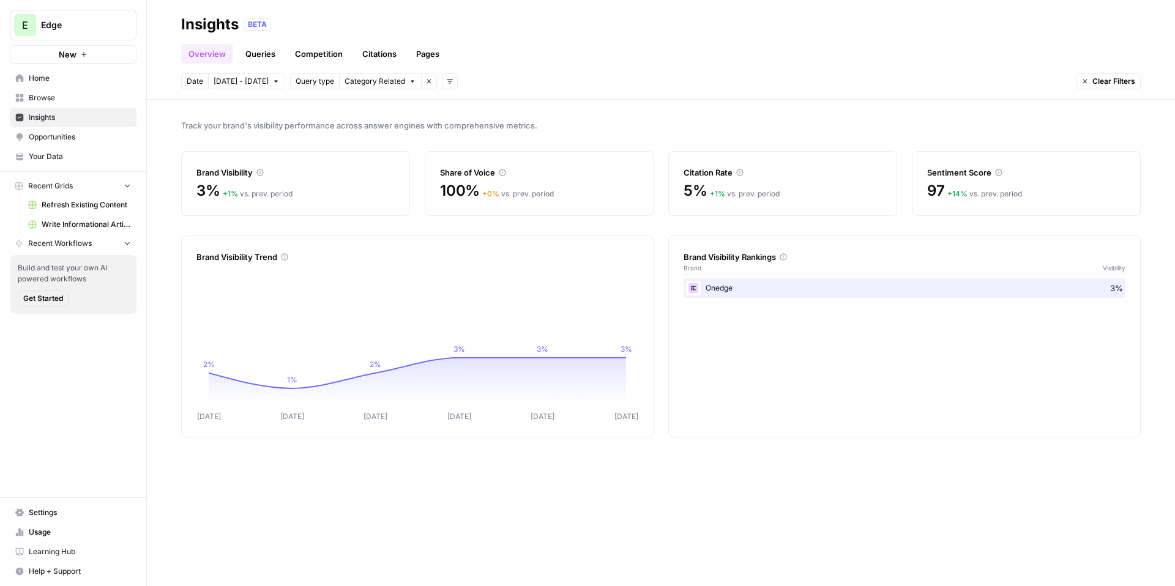
click at [73, 158] on span "Your Data" at bounding box center [80, 156] width 102 height 11
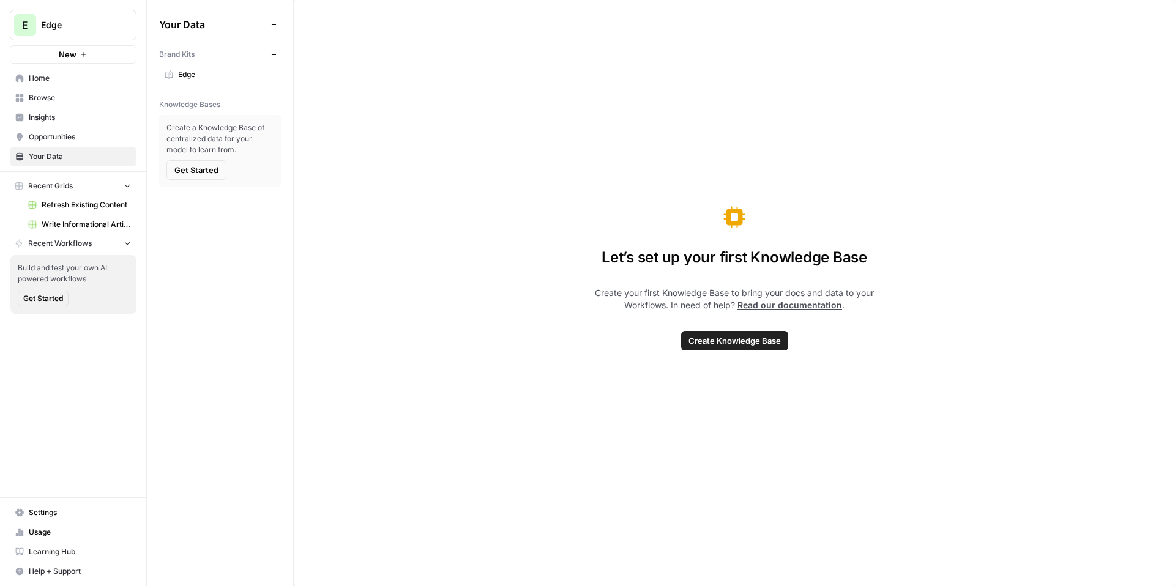
click at [213, 75] on span "Edge" at bounding box center [226, 74] width 97 height 11
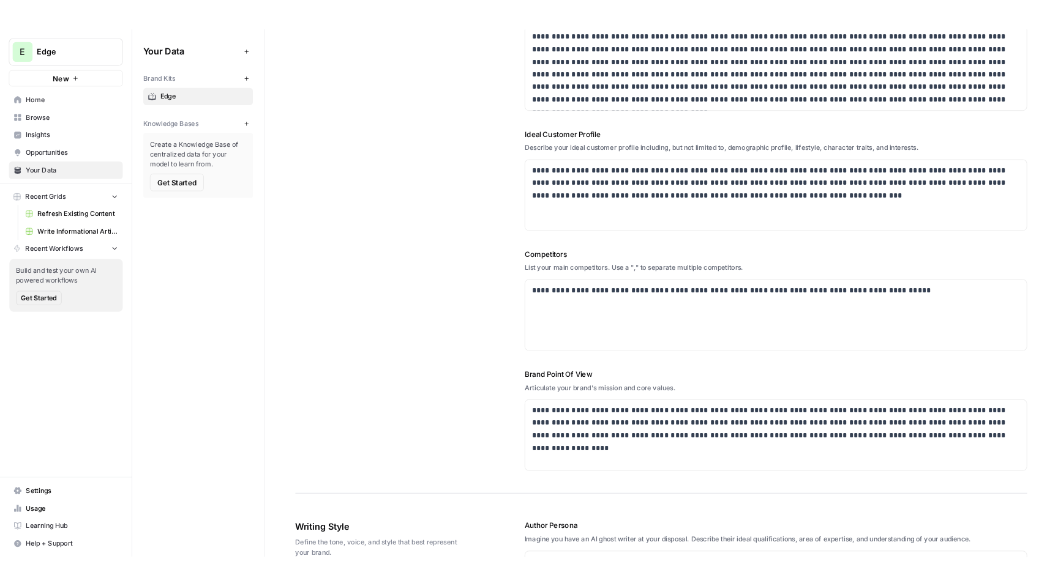
scroll to position [191, 0]
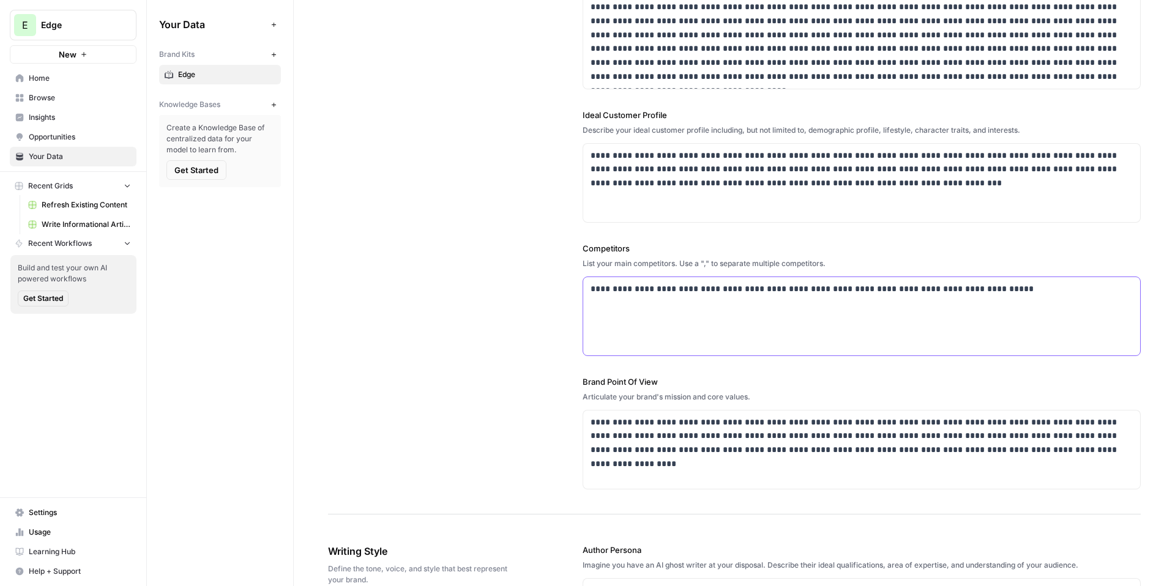
click at [791, 318] on div "**********" at bounding box center [861, 316] width 557 height 78
drag, startPoint x: 1007, startPoint y: 294, endPoint x: 610, endPoint y: 266, distance: 398.2
click at [610, 266] on div "**********" at bounding box center [862, 299] width 558 height 114
click at [713, 326] on div "**********" at bounding box center [861, 316] width 557 height 78
click at [591, 287] on p "**********" at bounding box center [862, 289] width 542 height 14
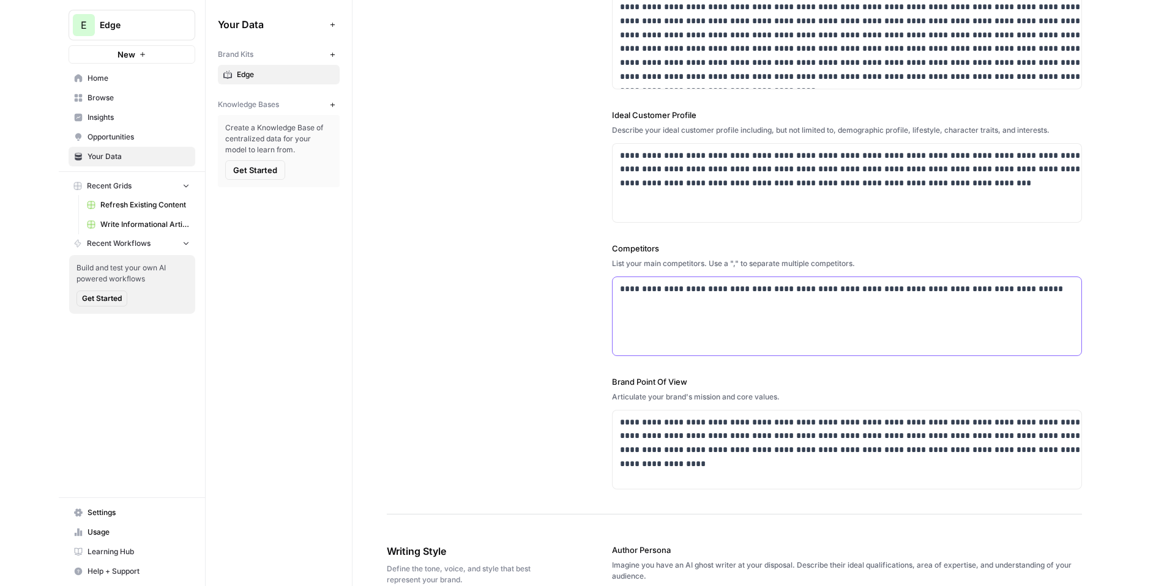
scroll to position [205, 0]
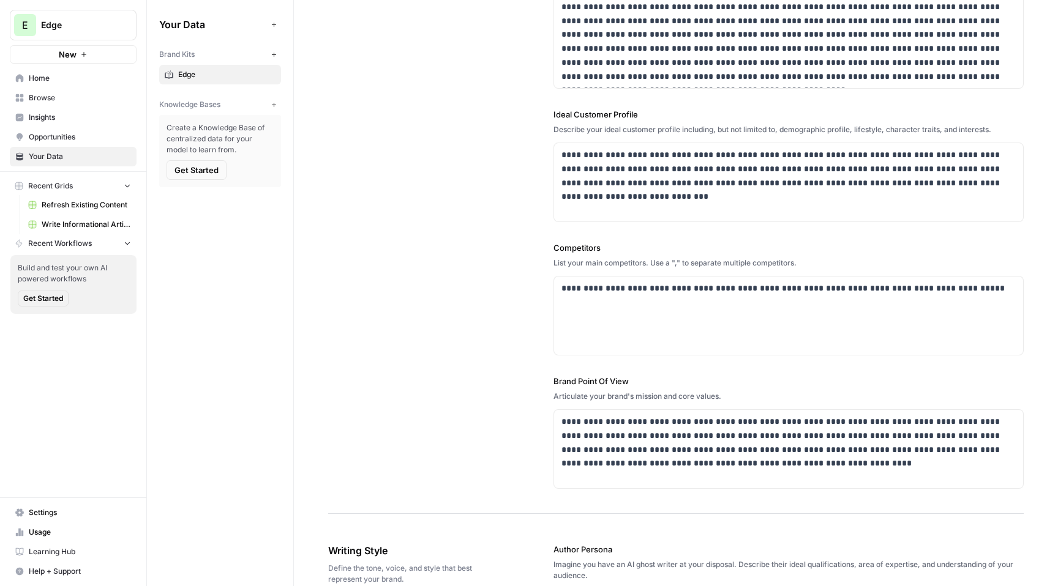
click at [79, 122] on span "Insights" at bounding box center [80, 117] width 102 height 11
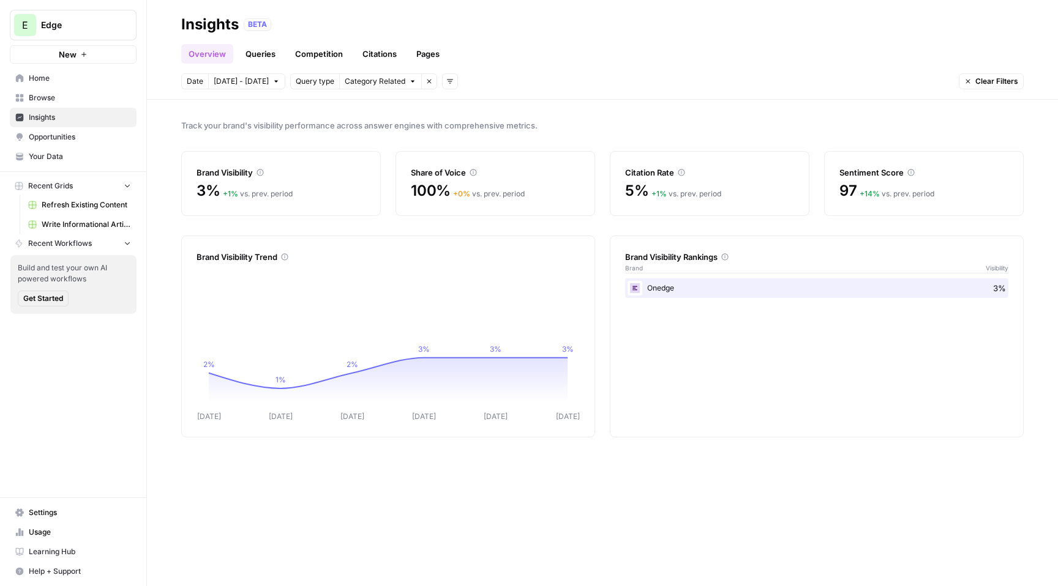
click at [83, 124] on link "Insights" at bounding box center [73, 118] width 127 height 20
click at [83, 135] on span "Opportunities" at bounding box center [80, 137] width 102 height 11
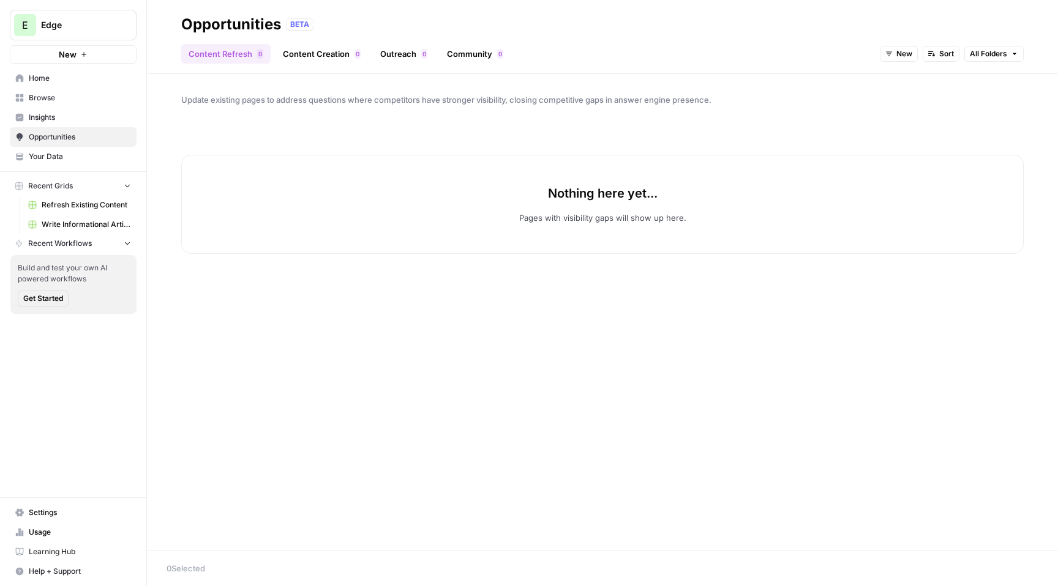
click at [298, 53] on link "Content Creation 0" at bounding box center [321, 54] width 92 height 20
click at [111, 118] on span "Insights" at bounding box center [80, 117] width 102 height 11
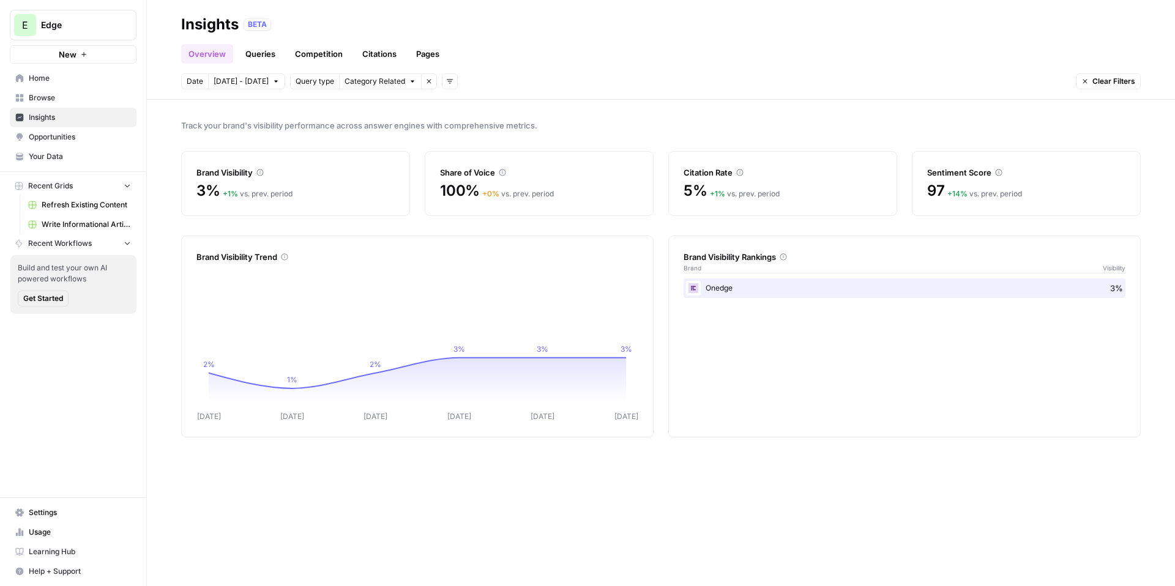
click at [91, 511] on span "Settings" at bounding box center [80, 512] width 102 height 11
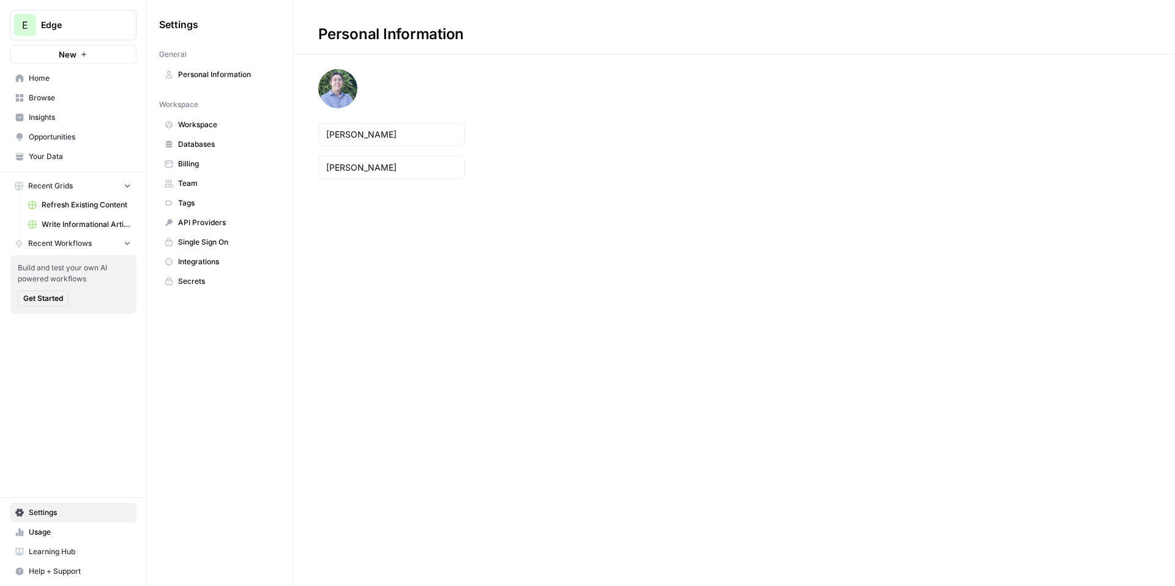
click at [211, 121] on span "Workspace" at bounding box center [226, 124] width 97 height 11
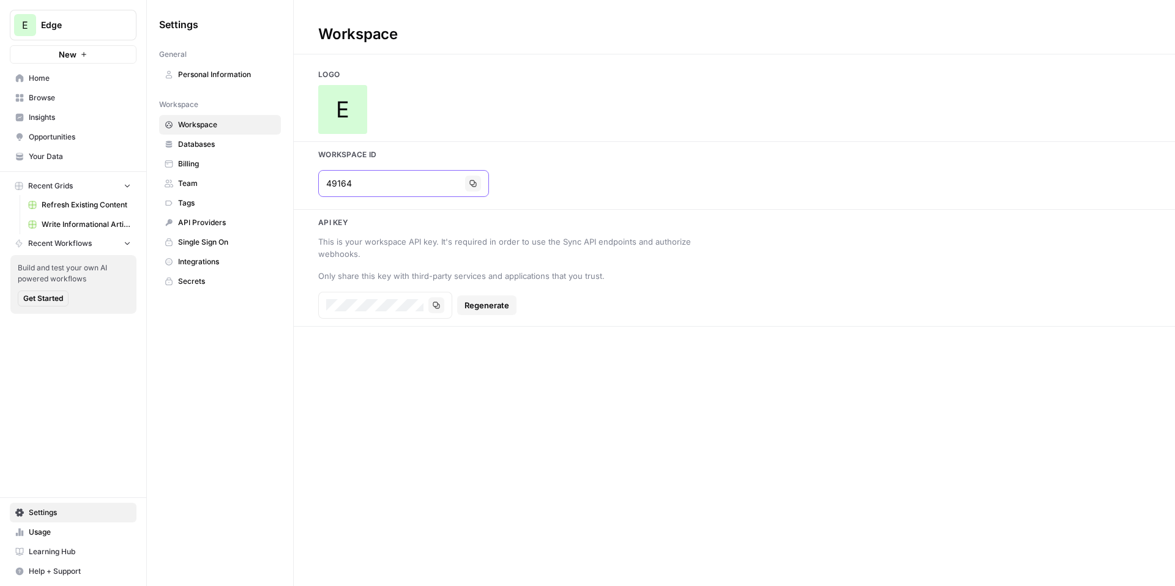
click at [469, 184] on icon "button" at bounding box center [472, 183] width 7 height 7
